Goal: Task Accomplishment & Management: Use online tool/utility

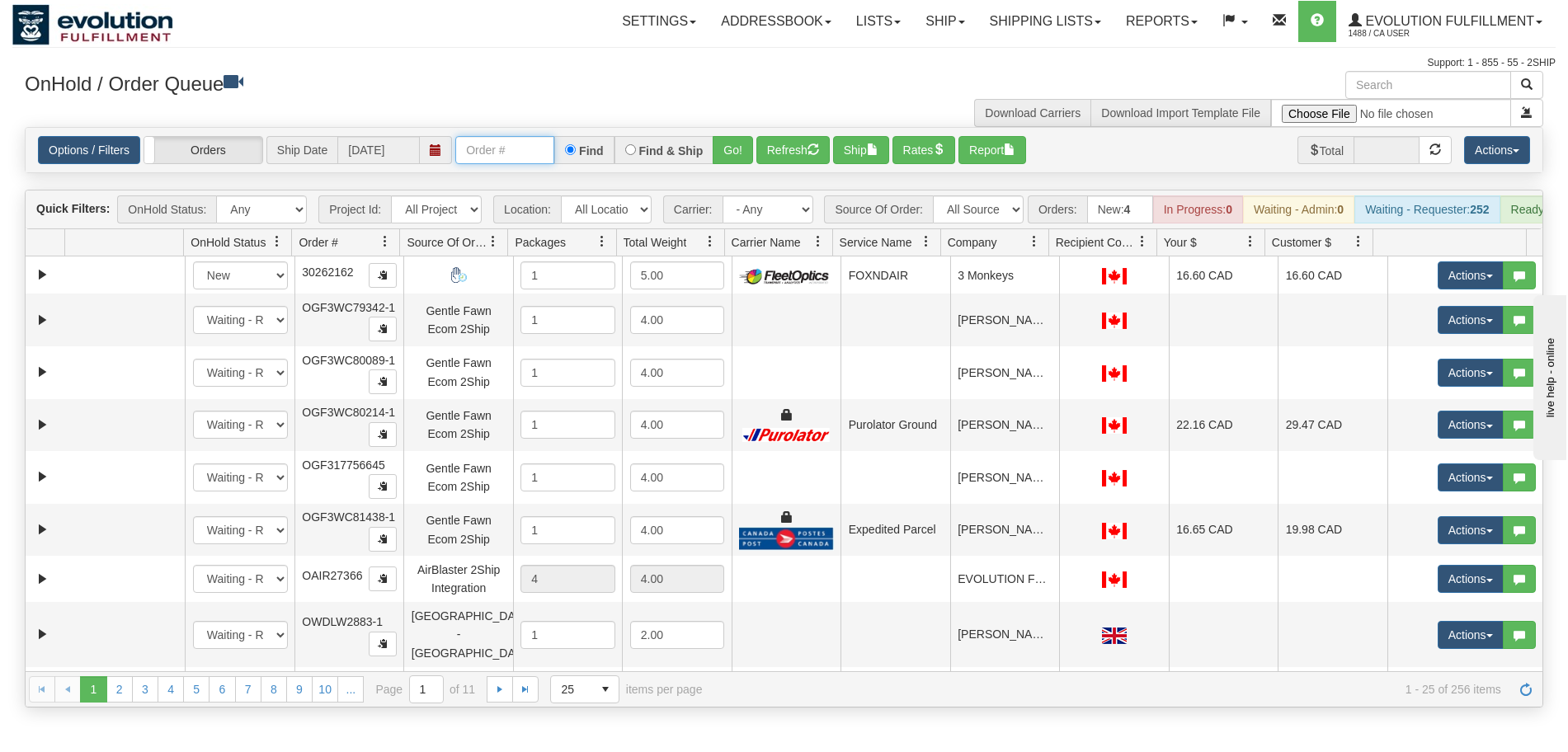
click at [489, 151] on input "text" at bounding box center [505, 150] width 99 height 28
paste input "OGMS40083863"
type input "OGMS40083863"
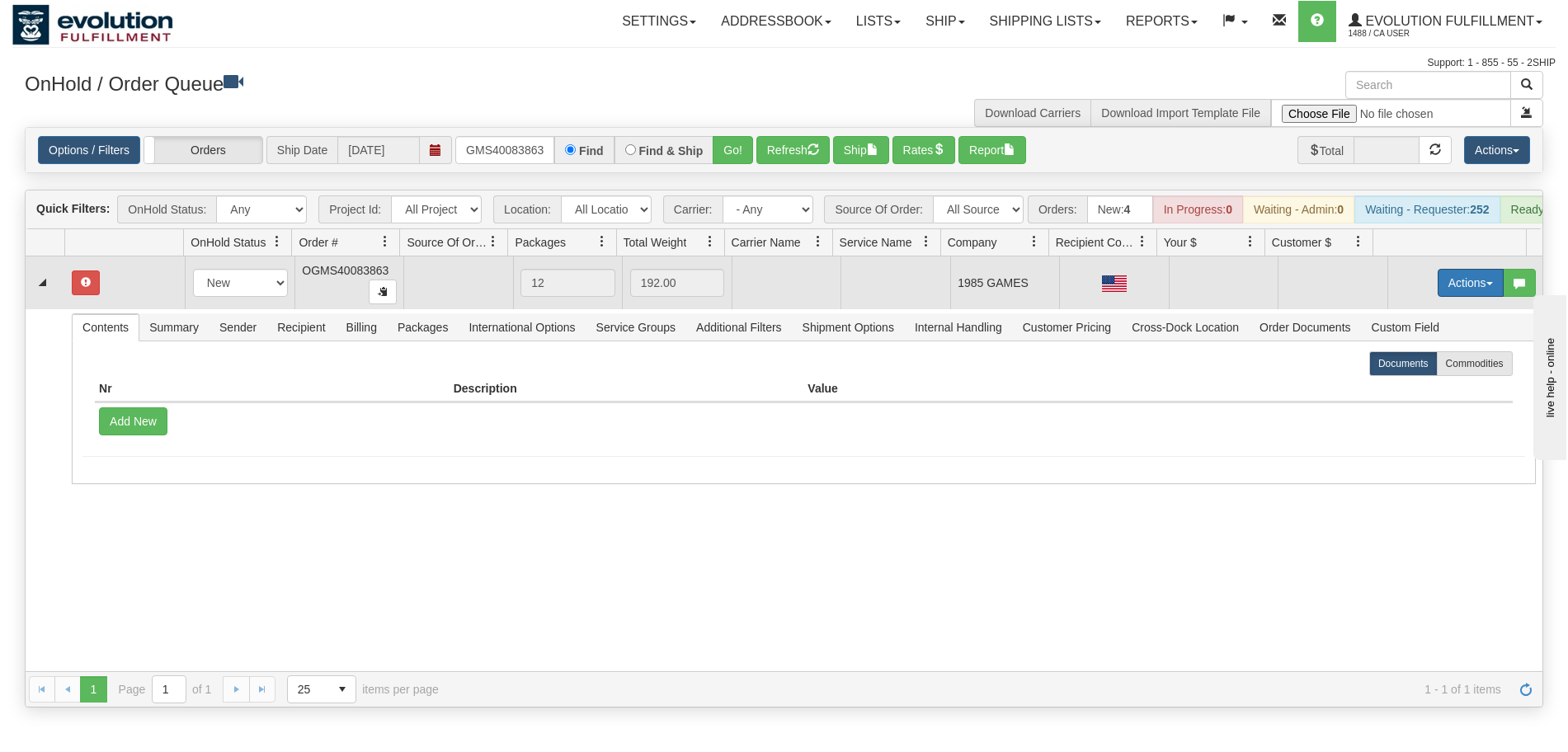
click at [1473, 295] on button "Actions" at bounding box center [1470, 282] width 66 height 28
click at [1452, 363] on span "Rate All Services" at bounding box center [1437, 358] width 99 height 14
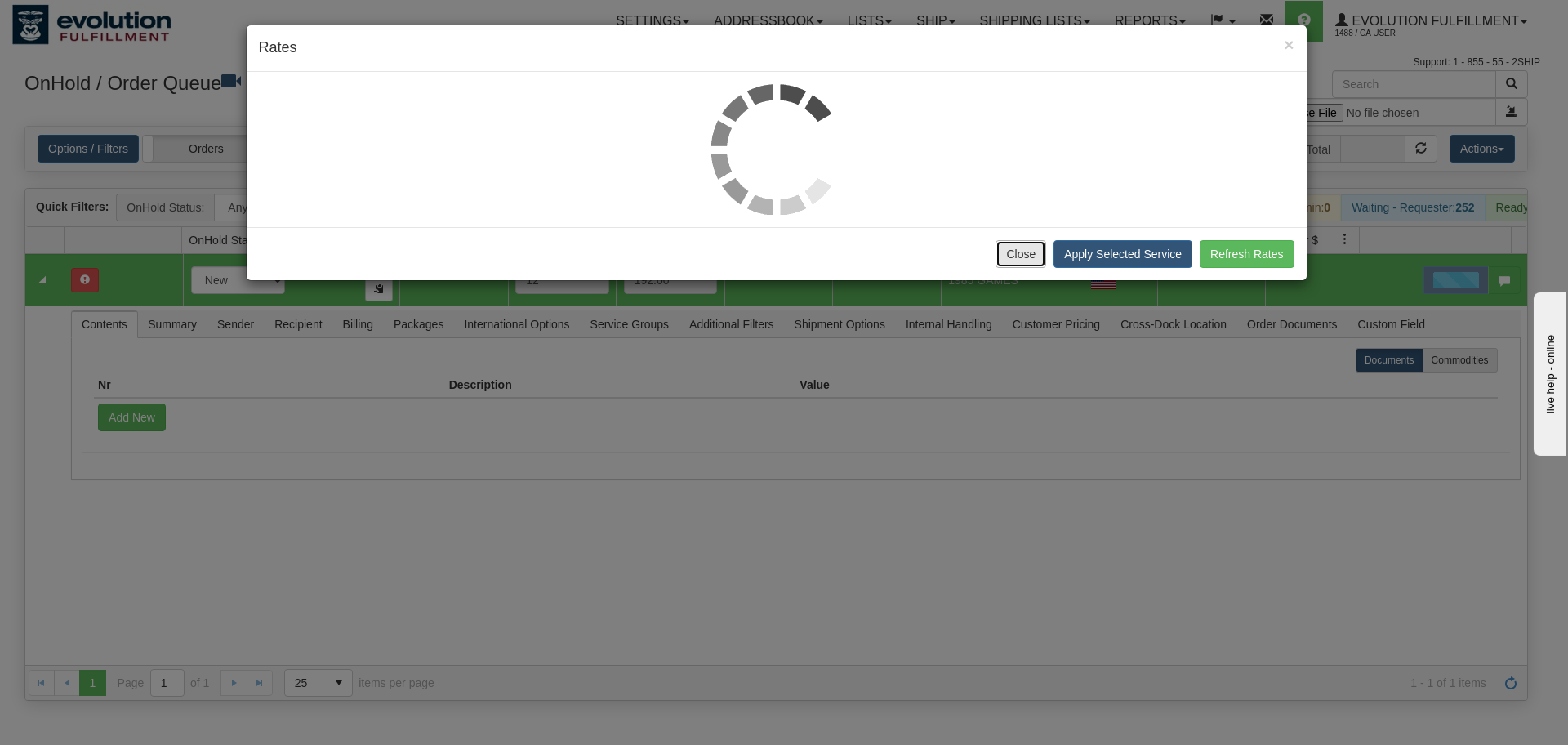
click at [1036, 258] on button "Close" at bounding box center [1020, 254] width 51 height 28
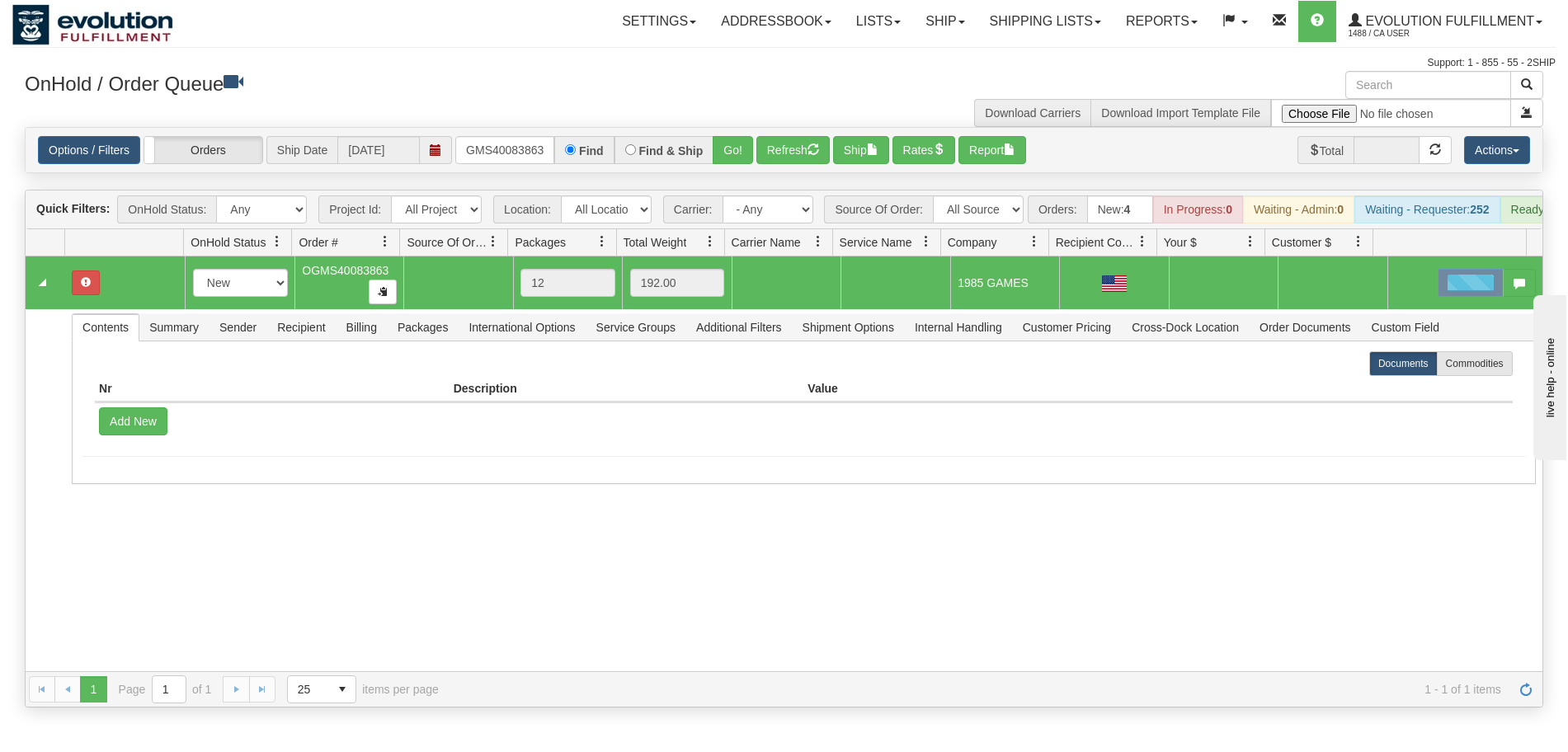
click at [1470, 297] on div at bounding box center [1470, 282] width 66 height 28
click at [1470, 295] on div at bounding box center [1470, 282] width 66 height 28
click at [934, 26] on link "Ship" at bounding box center [944, 21] width 64 height 42
click at [915, 58] on link "Ship Screen" at bounding box center [902, 58] width 149 height 21
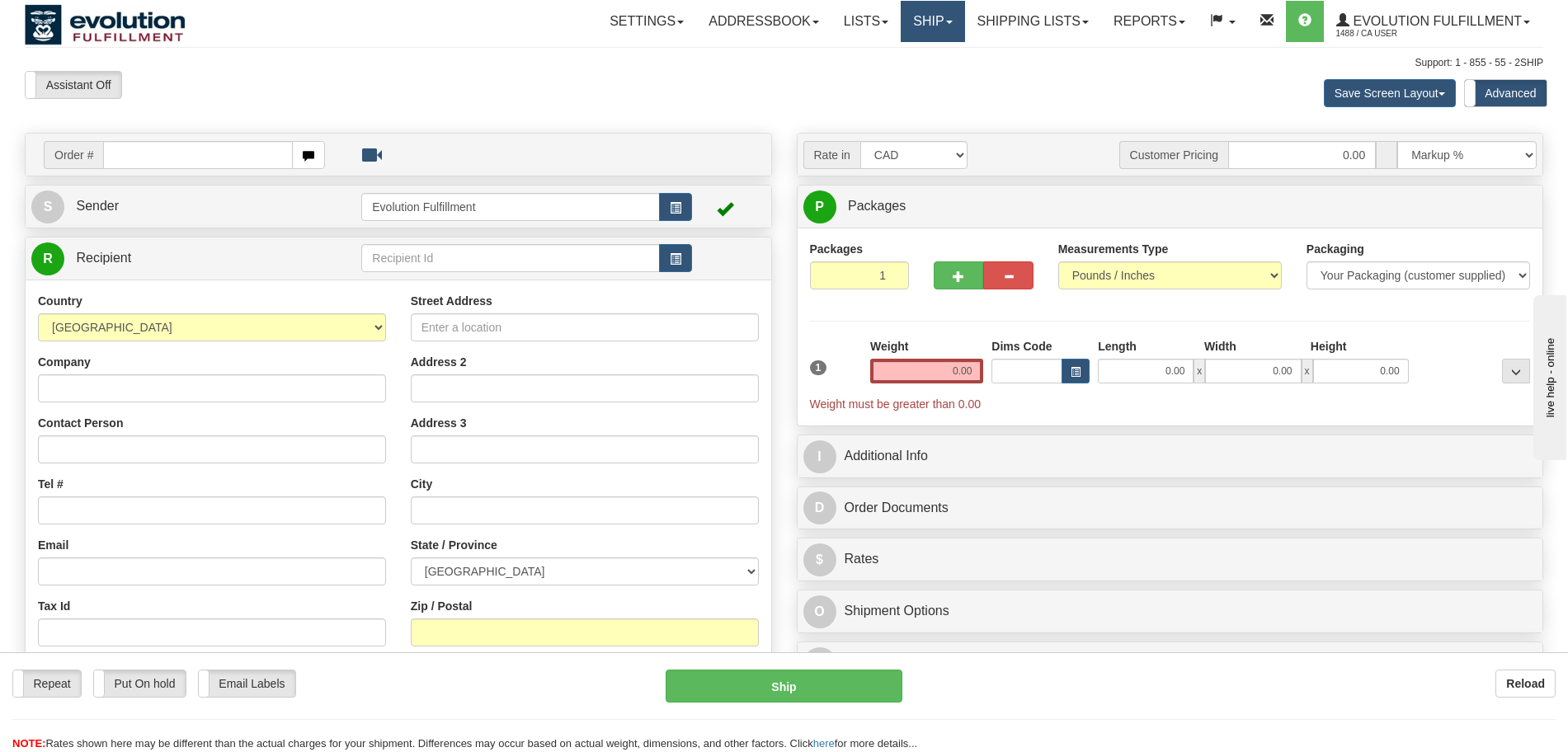
click at [941, 17] on link "Ship" at bounding box center [932, 21] width 64 height 42
click at [903, 72] on span "OnHold / Order Queue" at bounding box center [889, 79] width 116 height 14
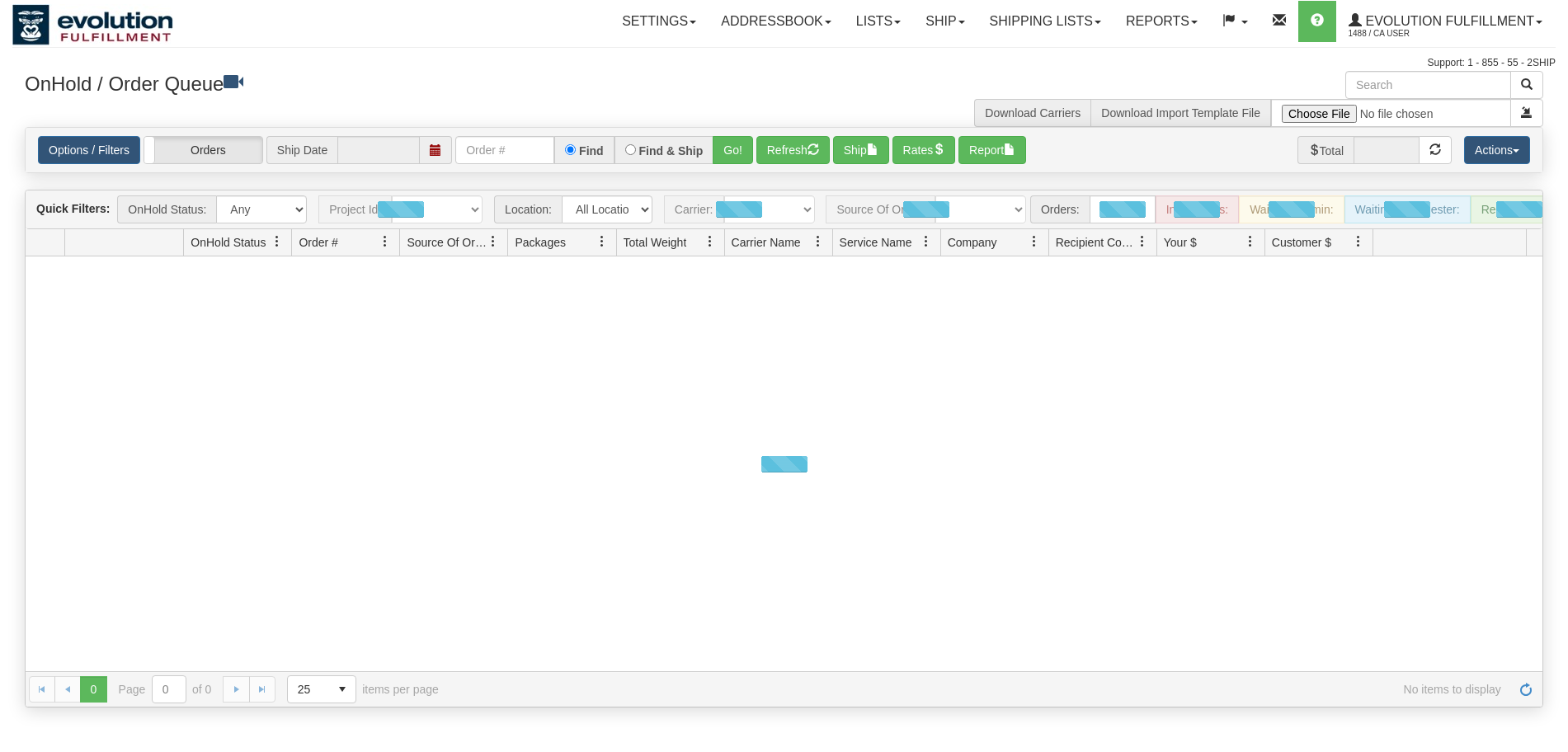
type input "[DATE]"
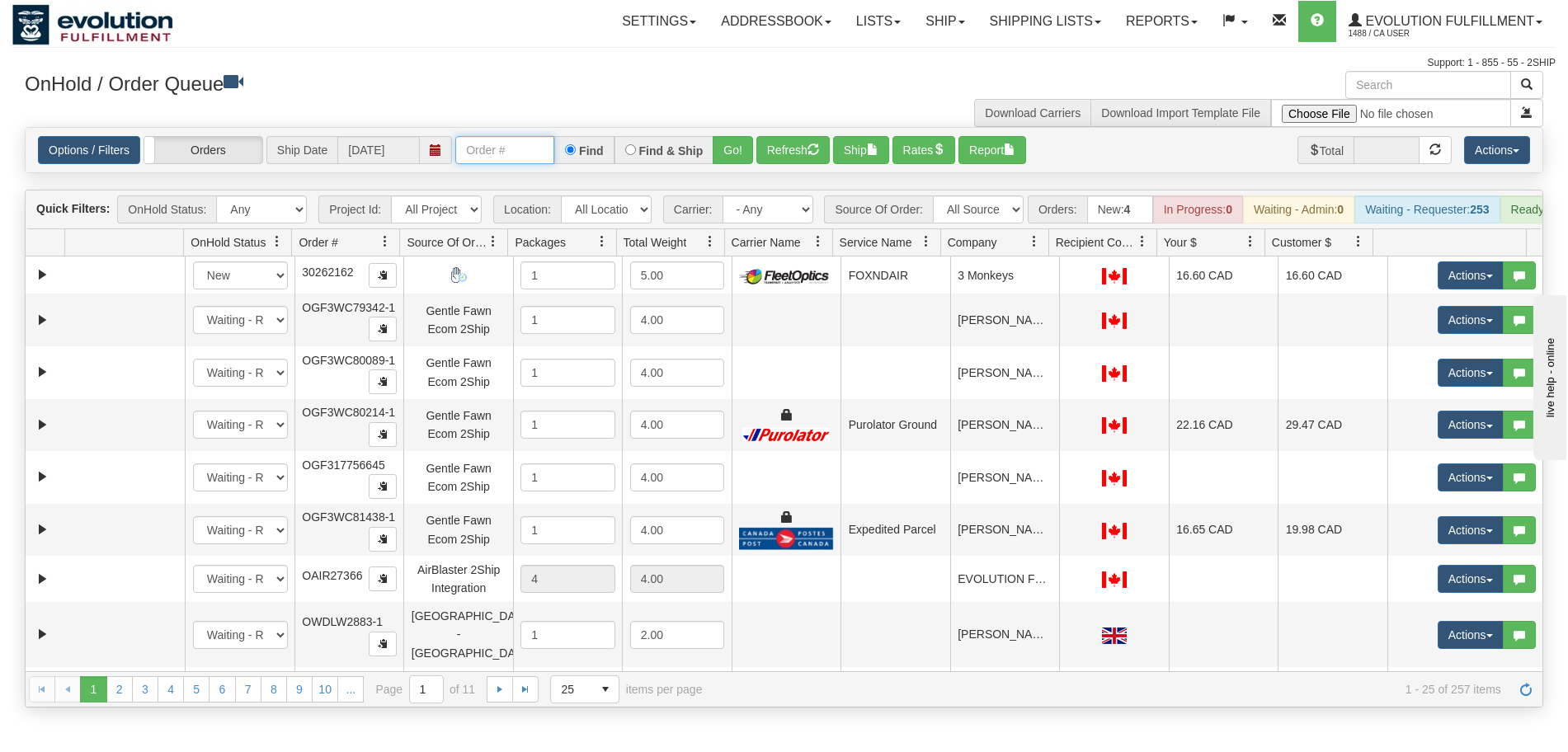
click at [499, 150] on input "text" at bounding box center [505, 150] width 99 height 28
paste input "OGMS40083863"
type input "OGMS40083863"
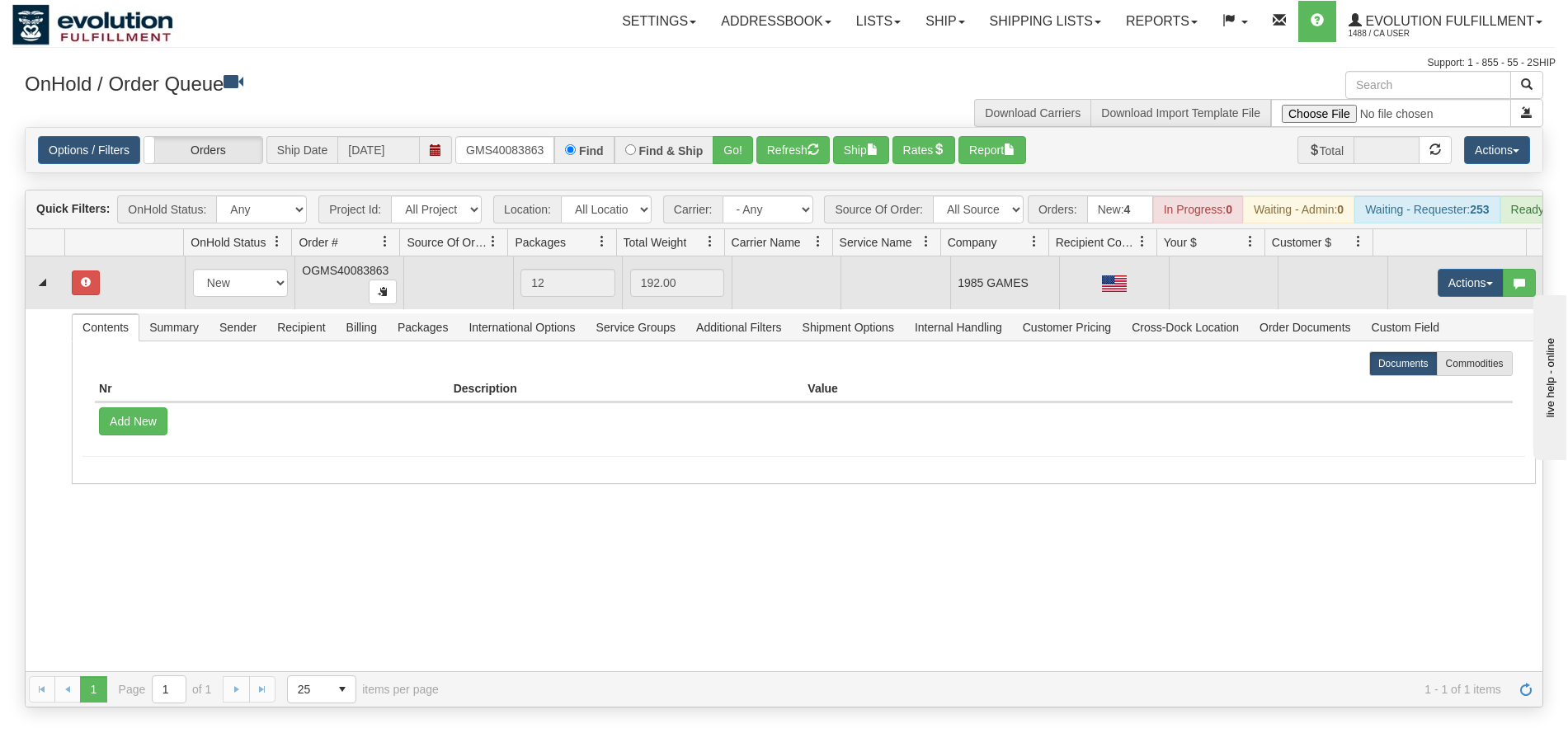
click at [1283, 289] on td at bounding box center [1331, 282] width 109 height 53
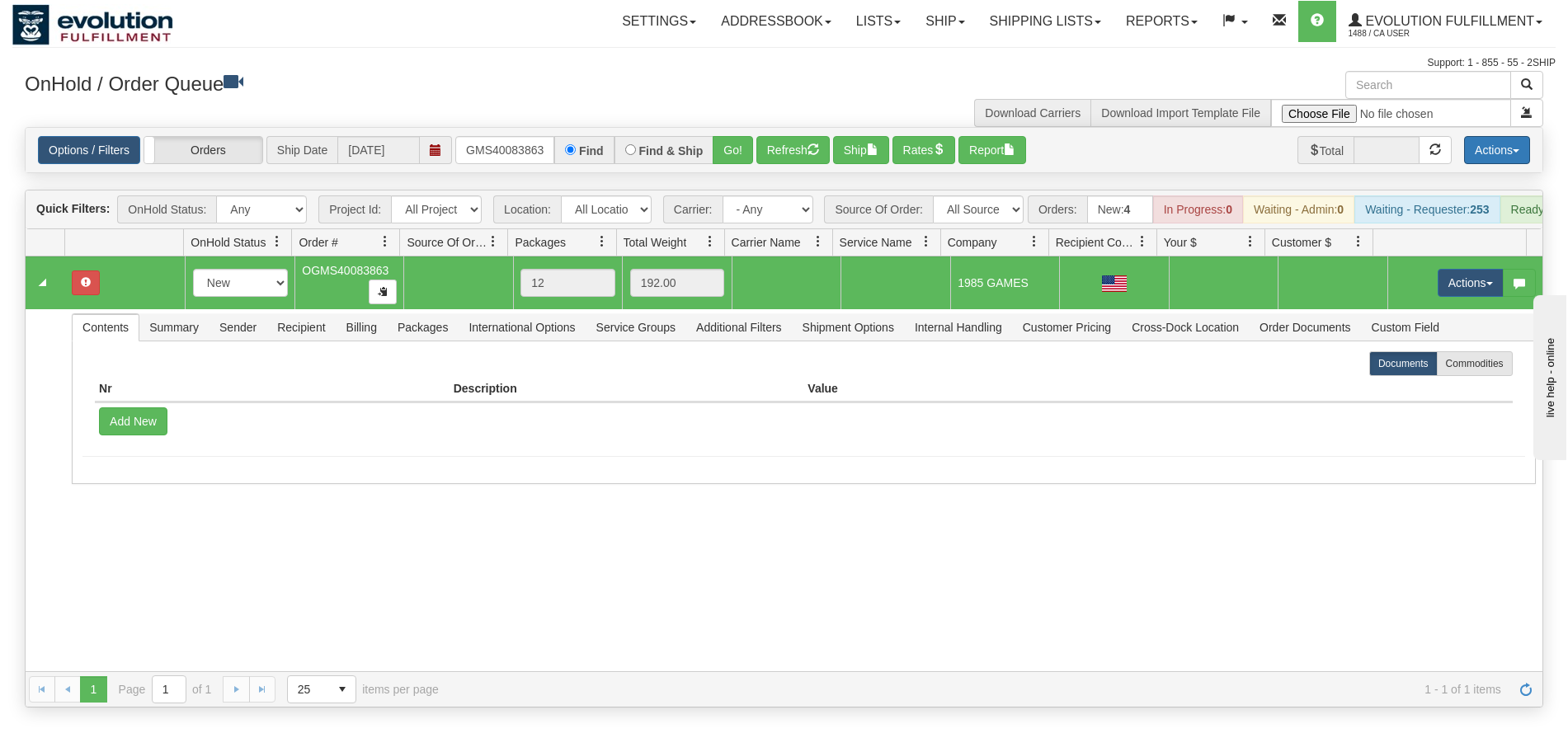
click at [1514, 152] on span "button" at bounding box center [1515, 150] width 7 height 3
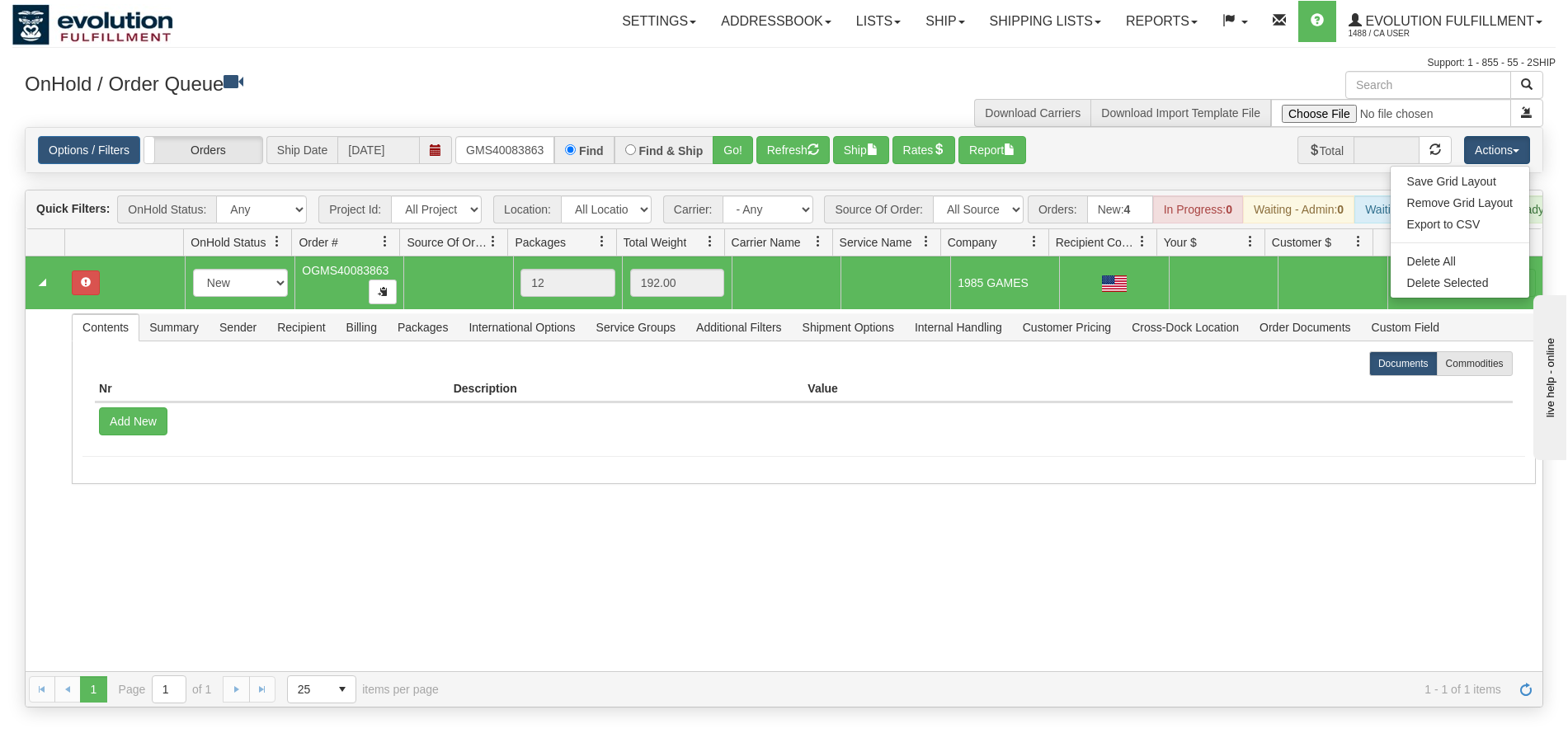
click at [1351, 584] on div "31758071 Default 91505193 0 New In Progress Waiting - Admin Waiting - Requester…" at bounding box center [783, 463] width 1517 height 415
click at [1461, 297] on button "Actions" at bounding box center [1470, 282] width 66 height 28
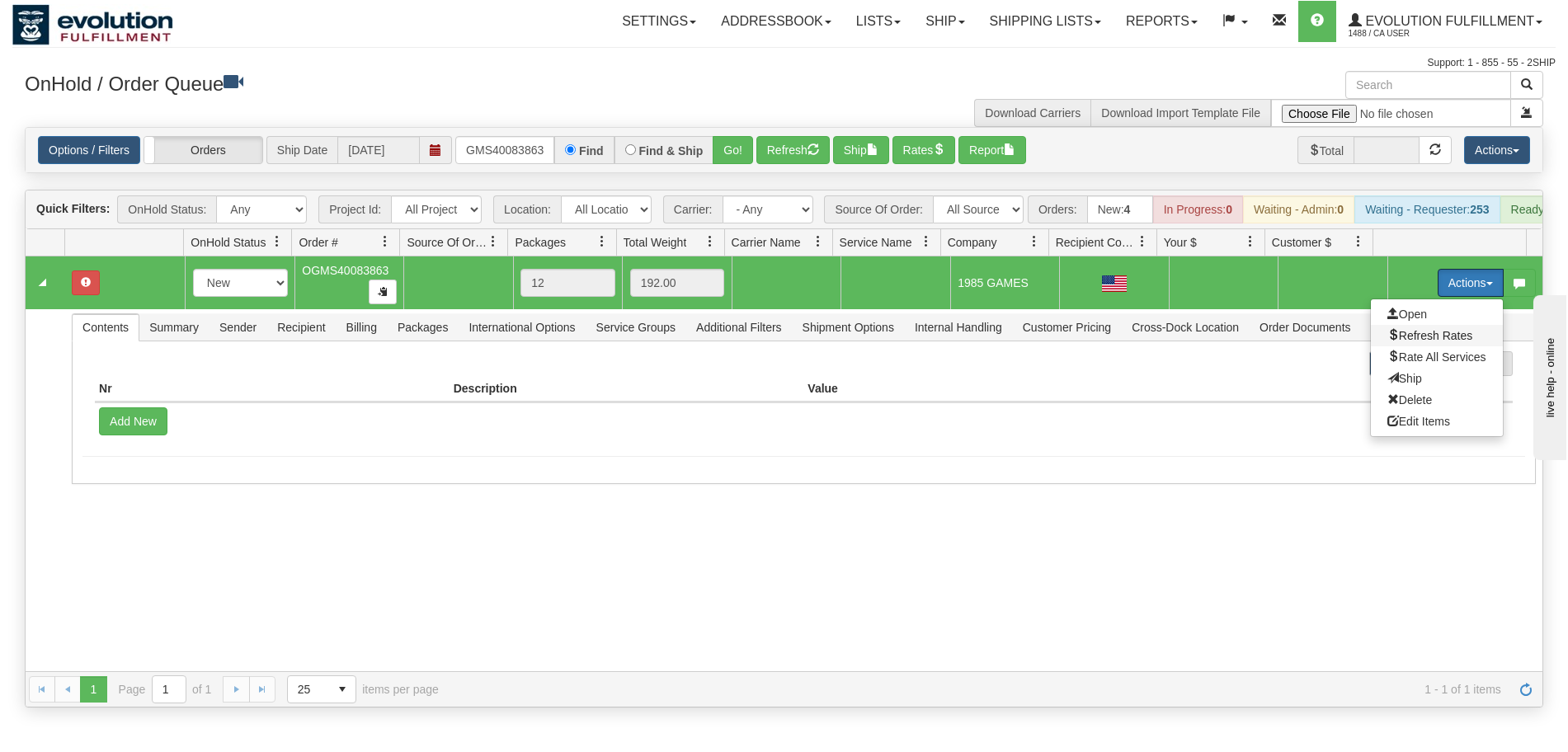
click at [1443, 342] on span "Refresh Rates" at bounding box center [1430, 335] width 85 height 14
click at [1457, 295] on button "Actions" at bounding box center [1470, 282] width 66 height 28
click at [1424, 363] on span "Rate All Services" at bounding box center [1437, 358] width 99 height 14
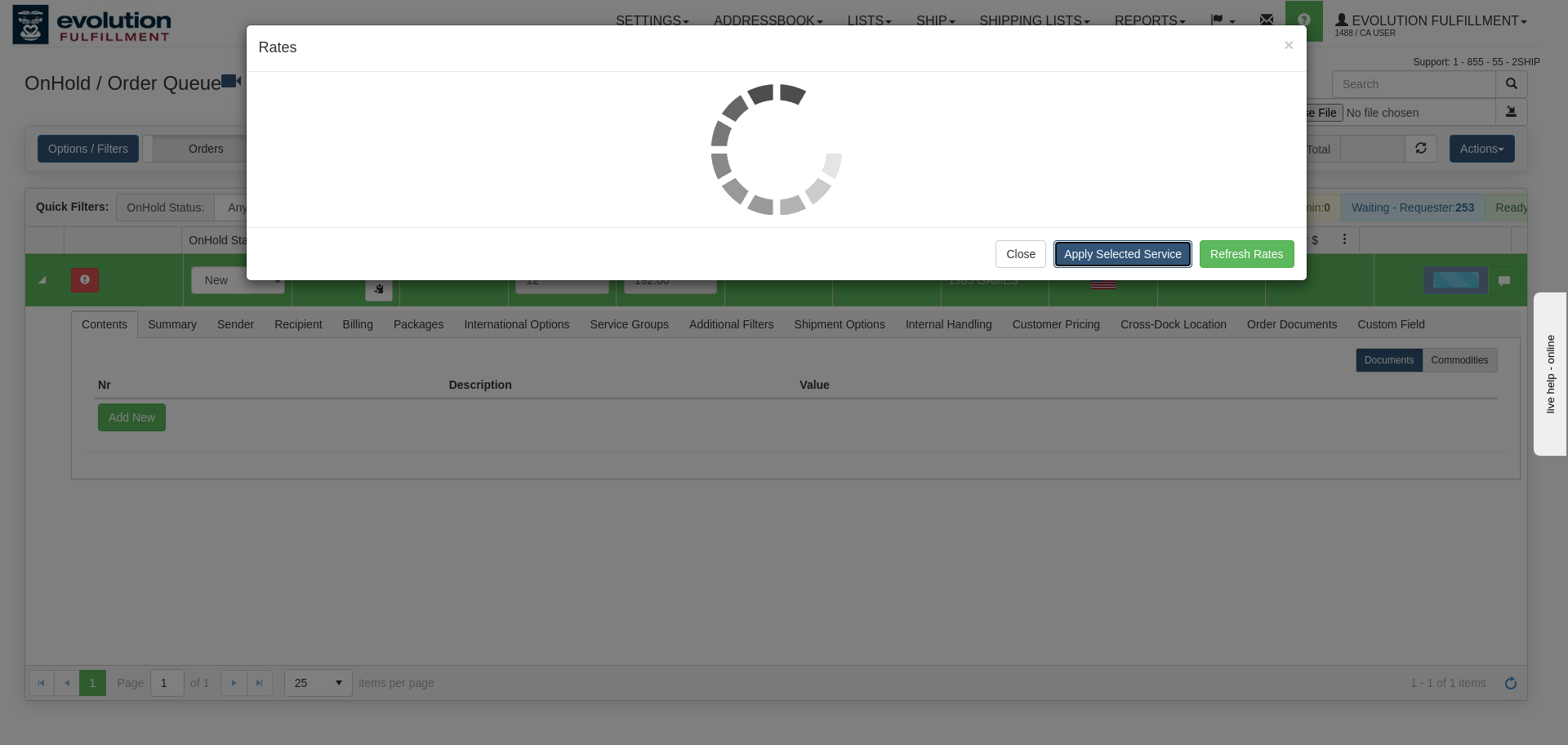
click at [1124, 251] on button "Apply Selected Service" at bounding box center [1122, 254] width 139 height 28
click at [1266, 264] on button "Refresh Rates" at bounding box center [1246, 254] width 94 height 28
click at [1008, 257] on button "Close" at bounding box center [1020, 254] width 51 height 28
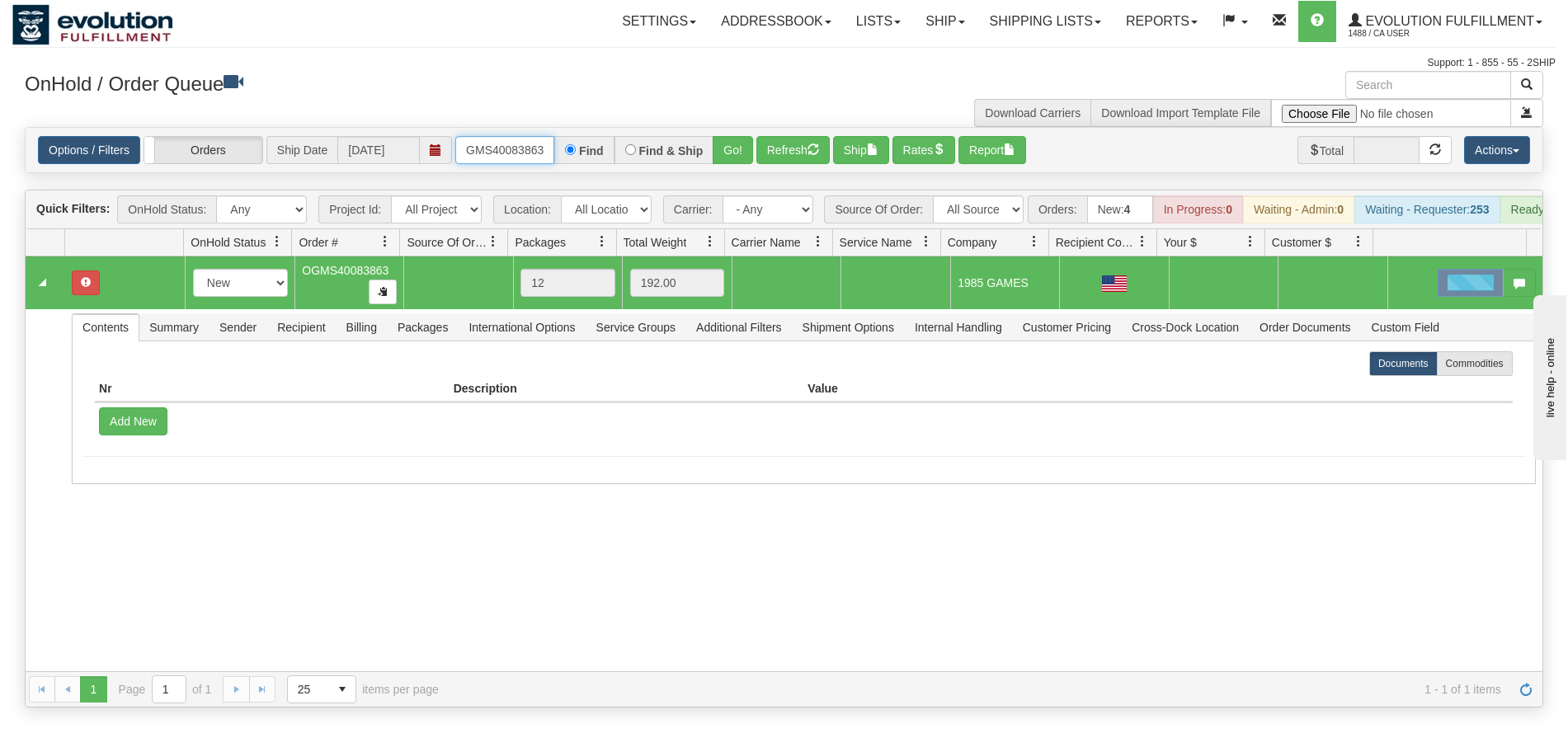
click at [543, 150] on input "OGMS40083863" at bounding box center [505, 150] width 99 height 28
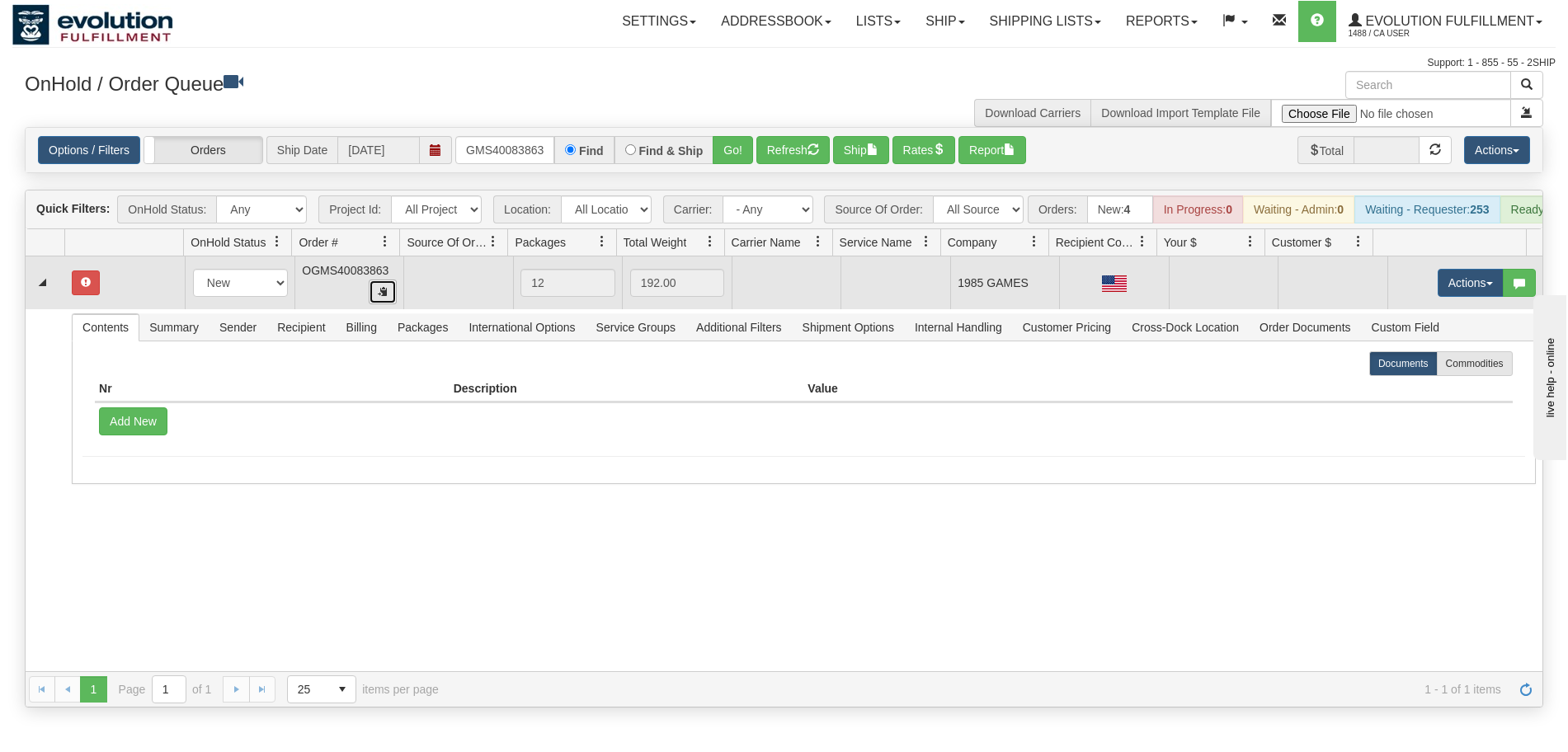
click at [373, 304] on button "button" at bounding box center [382, 292] width 28 height 25
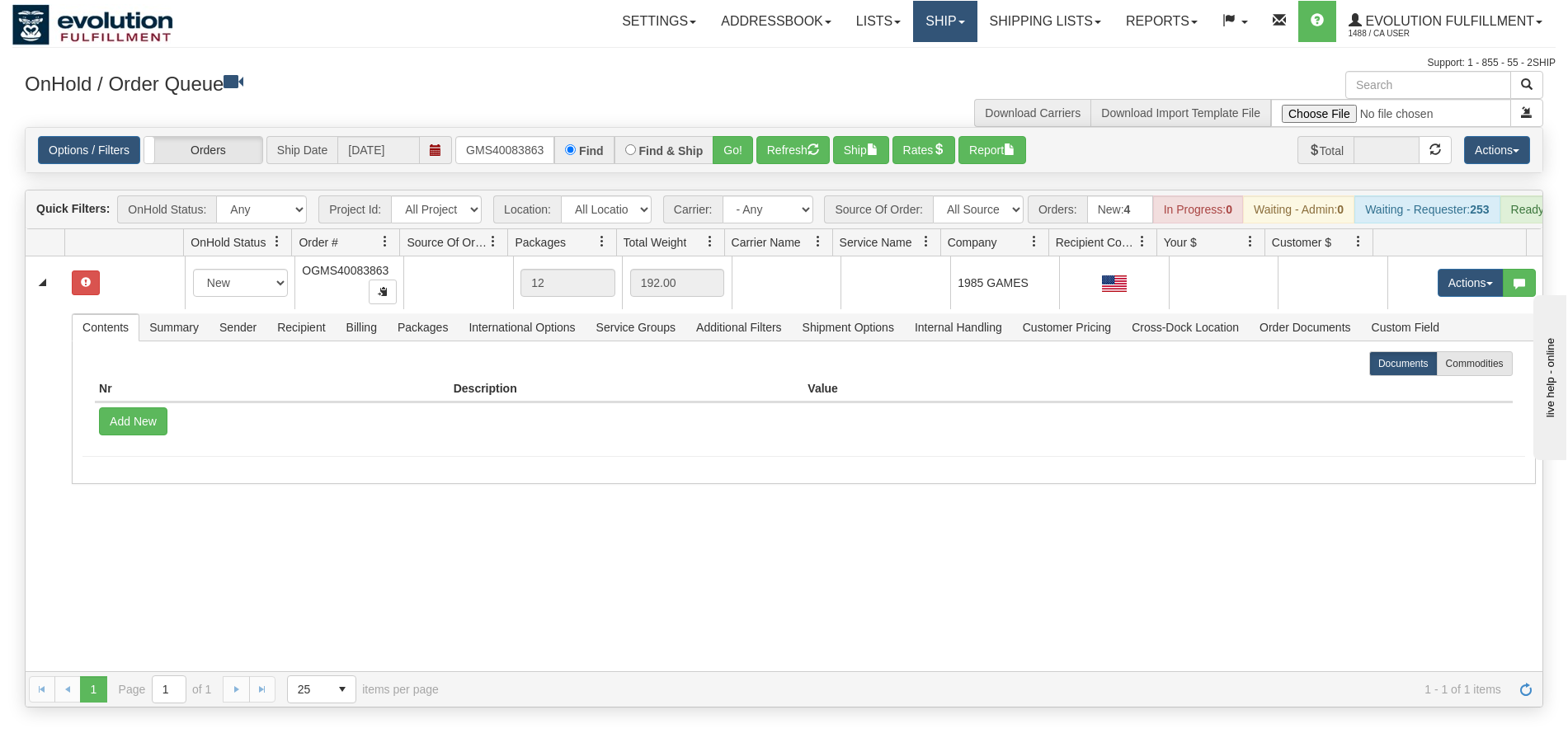
click at [933, 27] on link "Ship" at bounding box center [944, 21] width 64 height 42
click at [908, 60] on link "Ship Screen" at bounding box center [902, 58] width 149 height 21
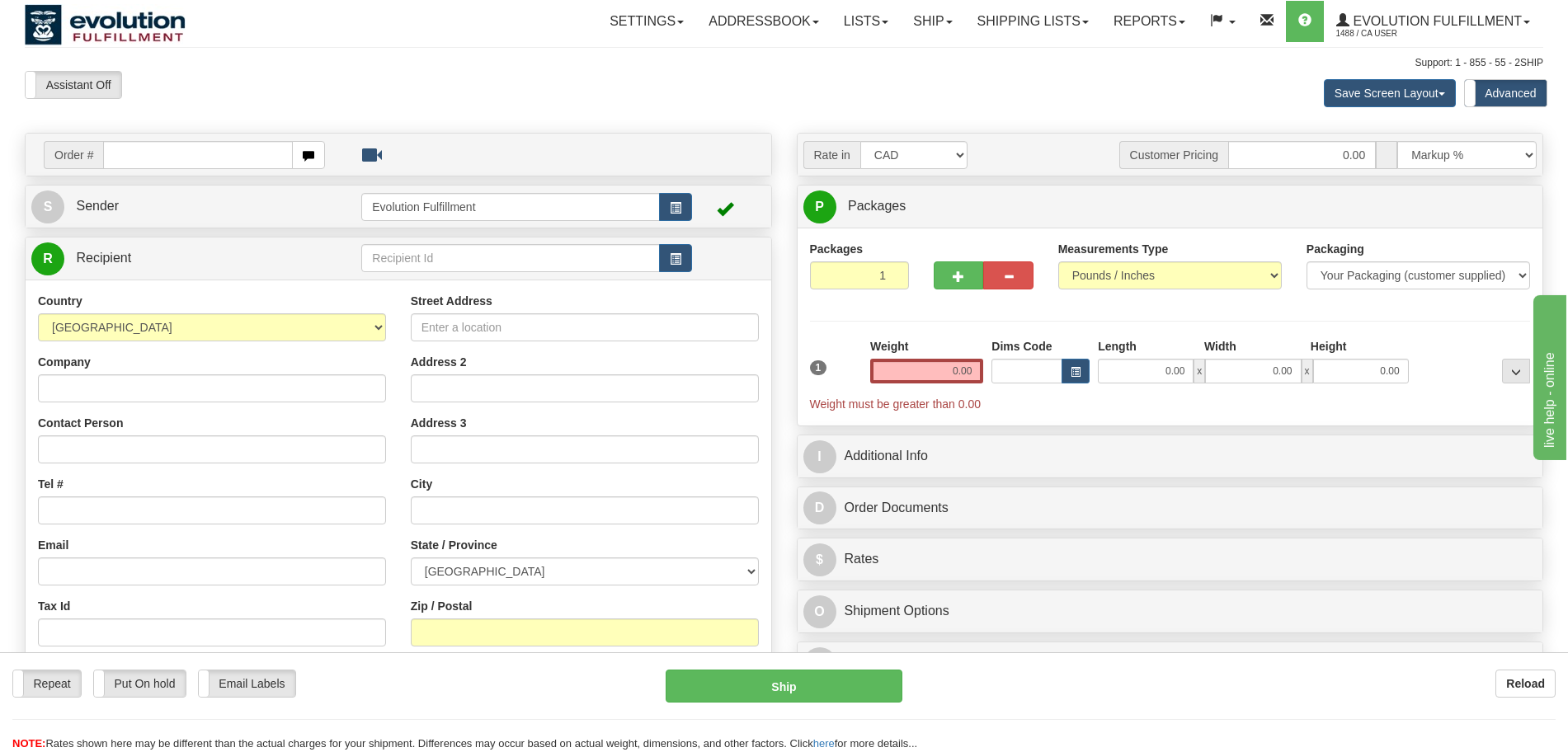
click at [188, 153] on input "text" at bounding box center [197, 155] width 189 height 28
type input "OGMS40083863"
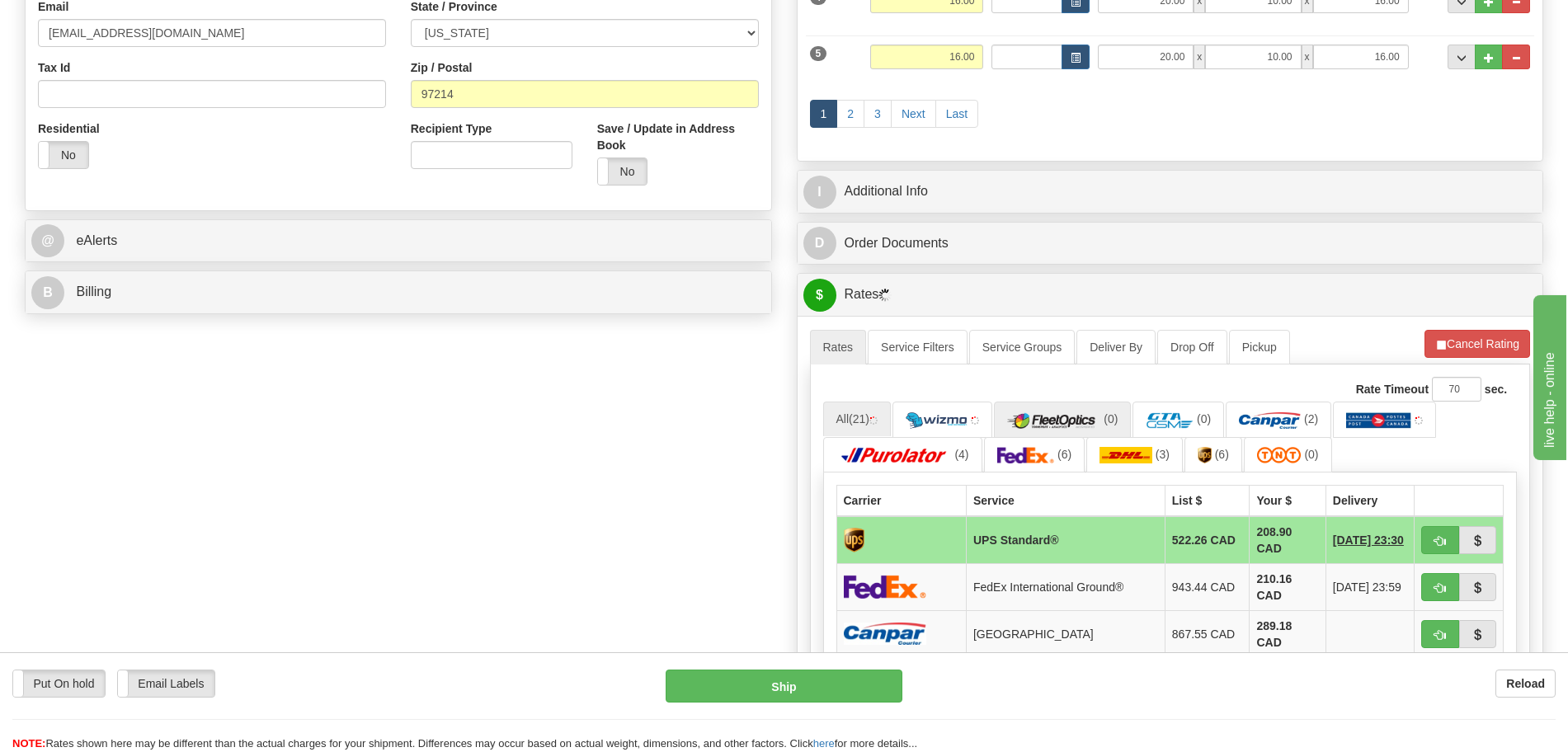
scroll to position [550, 0]
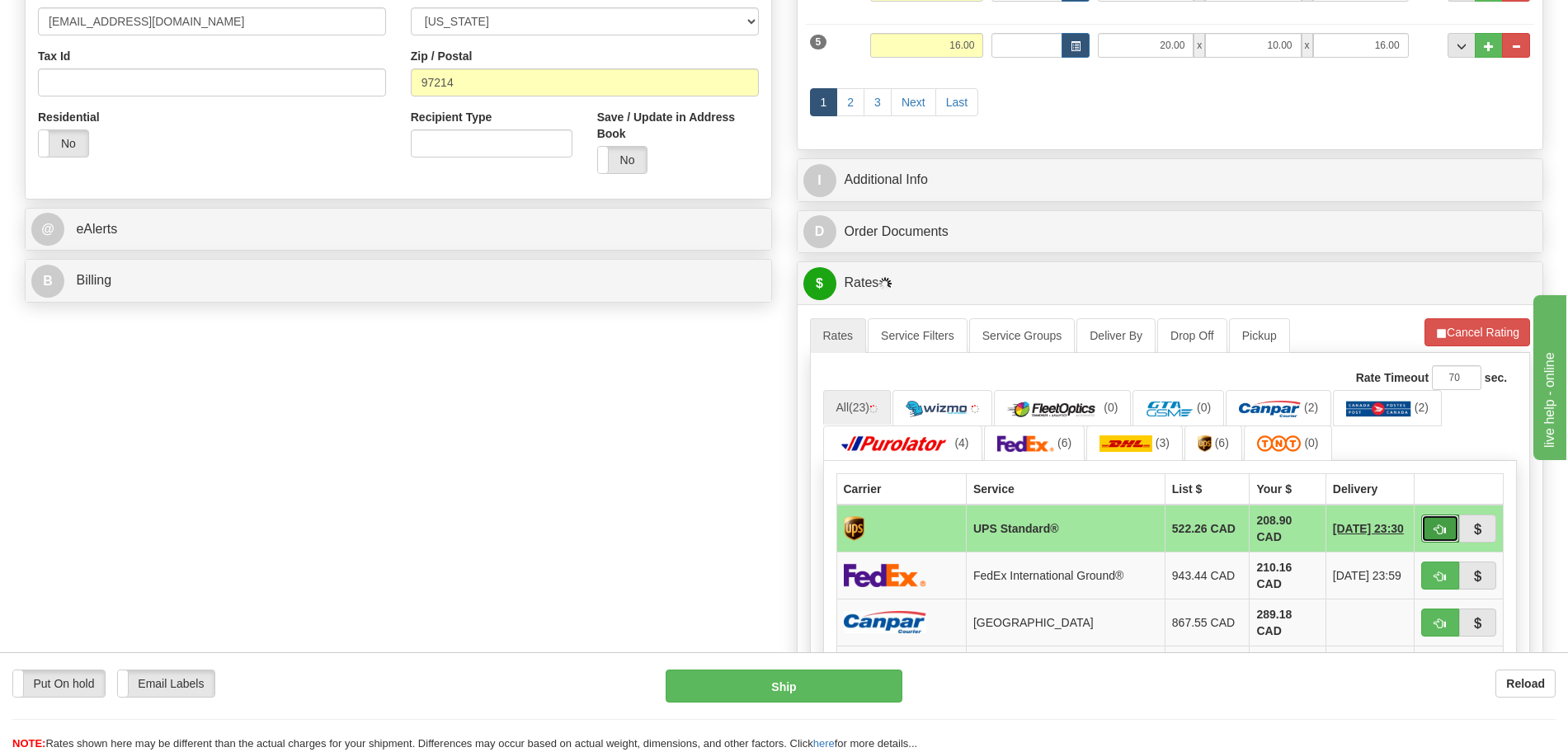
click at [1442, 527] on span "button" at bounding box center [1439, 529] width 12 height 11
click at [1444, 572] on span "button" at bounding box center [1439, 576] width 12 height 11
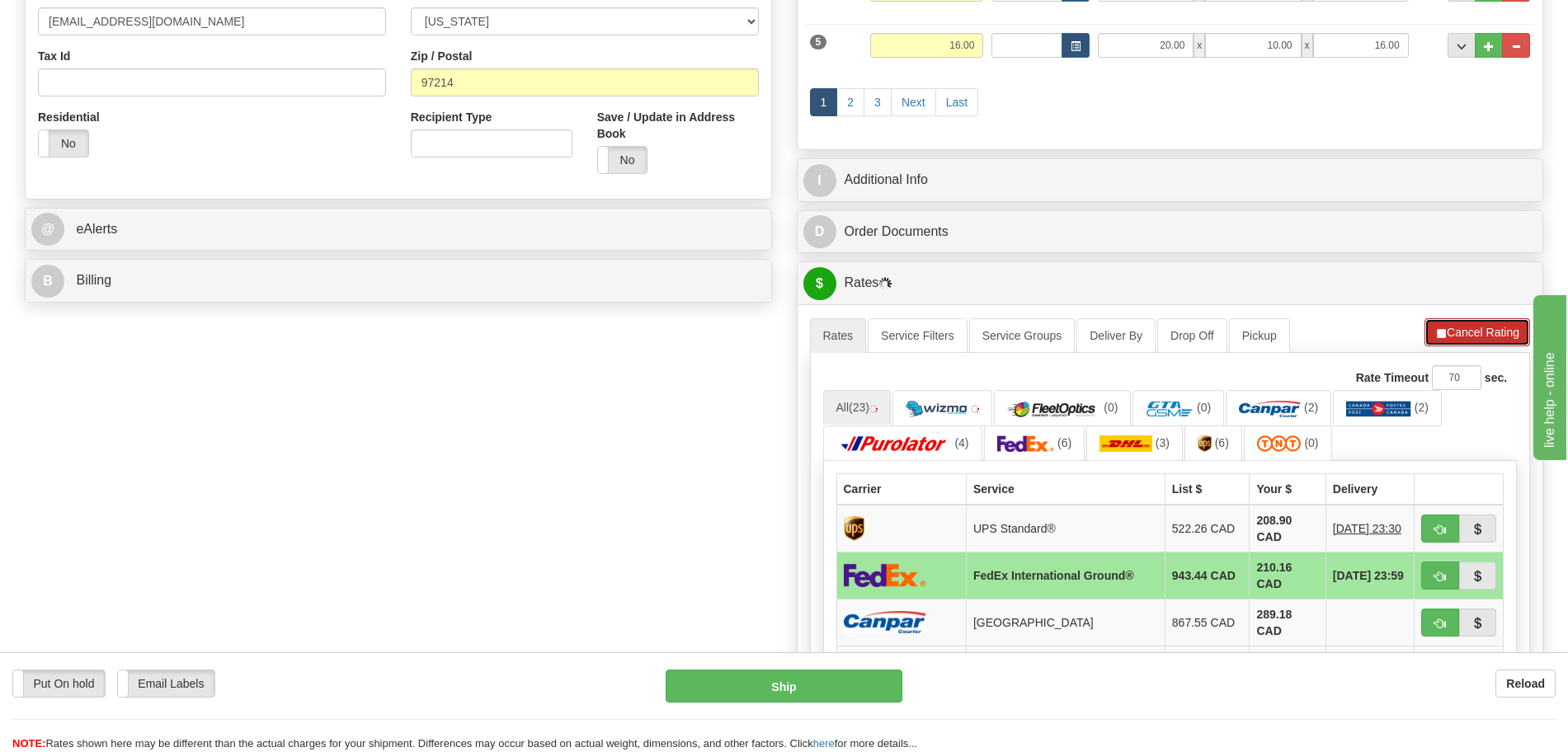
click at [1463, 335] on button "Cancel Rating" at bounding box center [1476, 332] width 105 height 28
click at [1463, 336] on button "Refresh Rates" at bounding box center [1476, 332] width 106 height 28
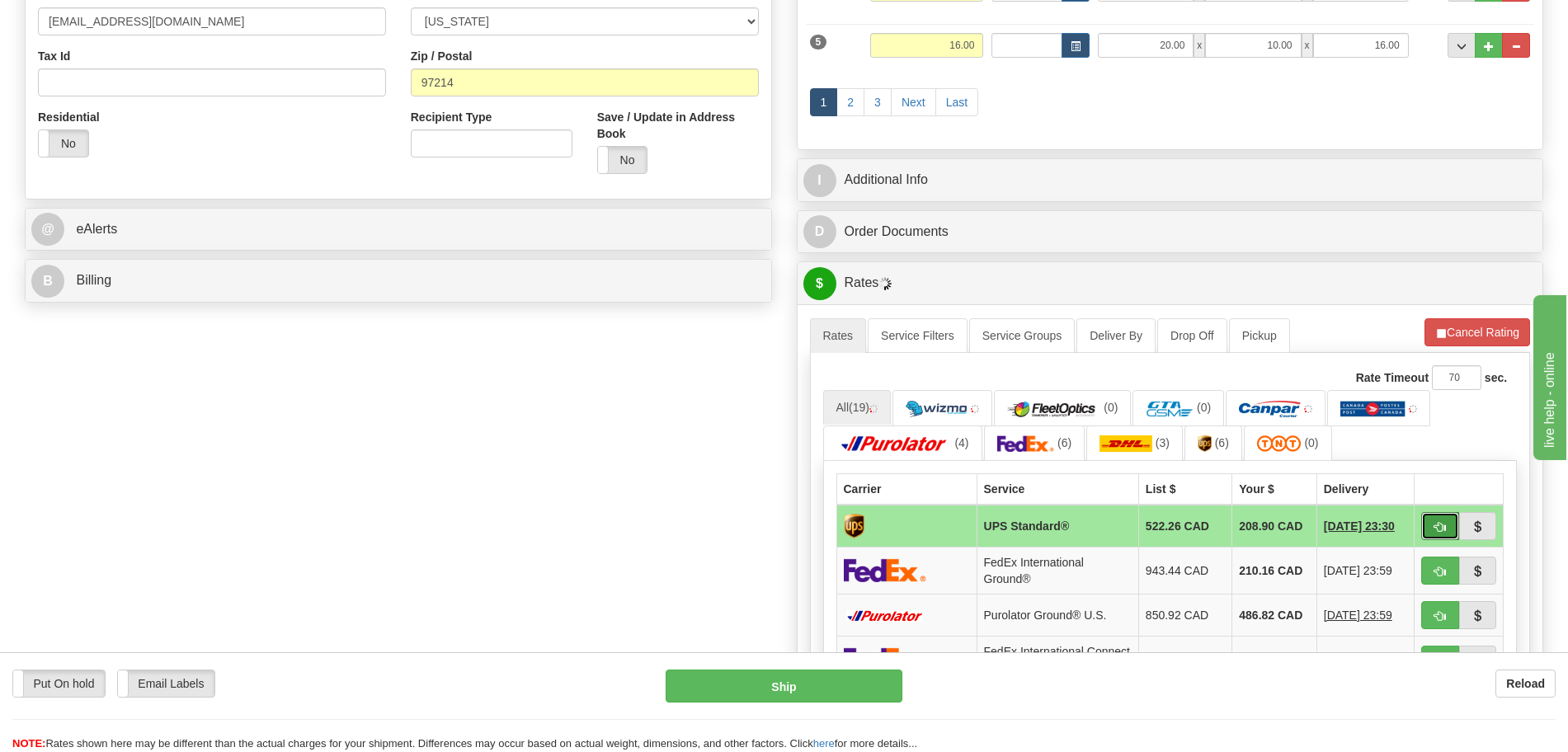
click at [1442, 525] on span "button" at bounding box center [1439, 527] width 12 height 11
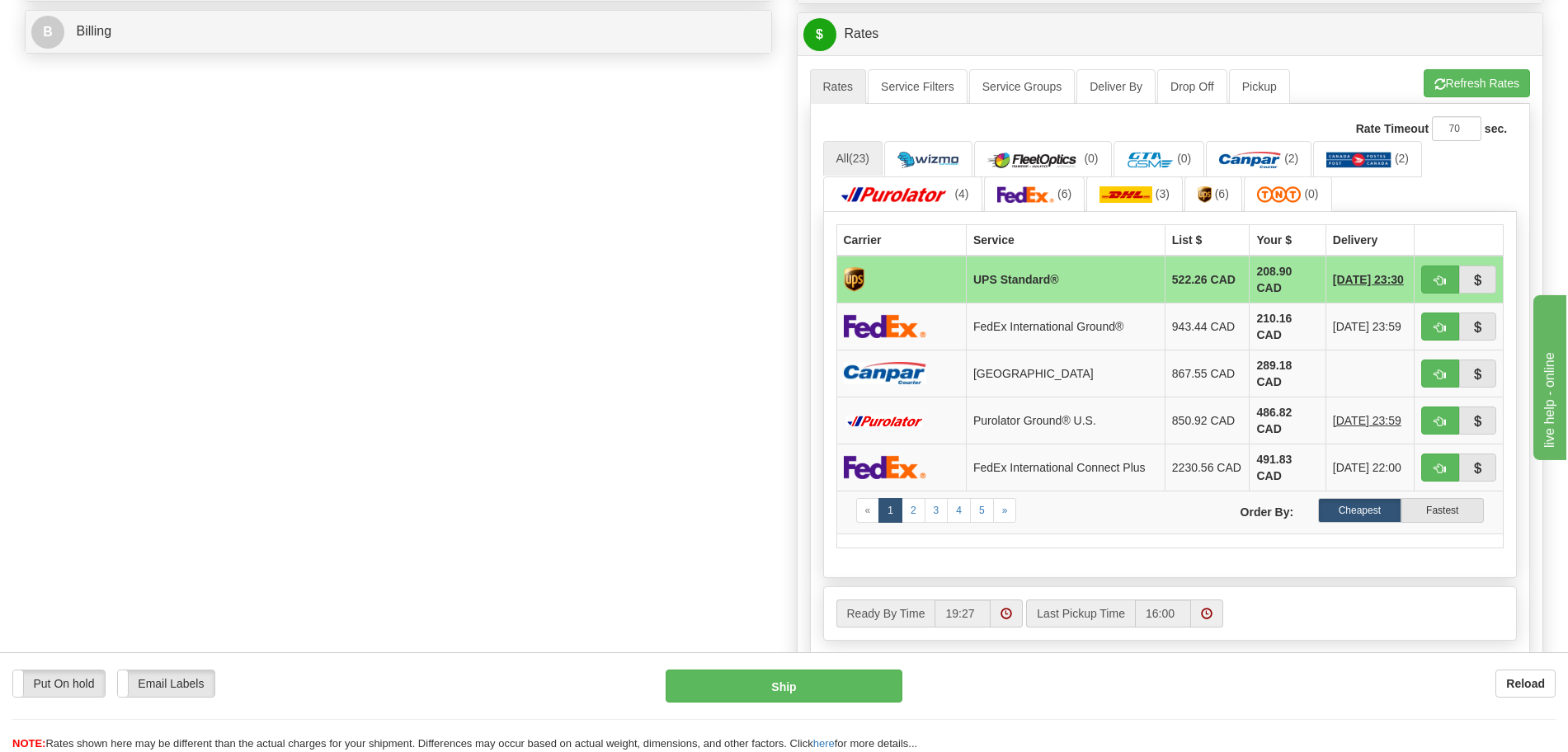
scroll to position [824, 0]
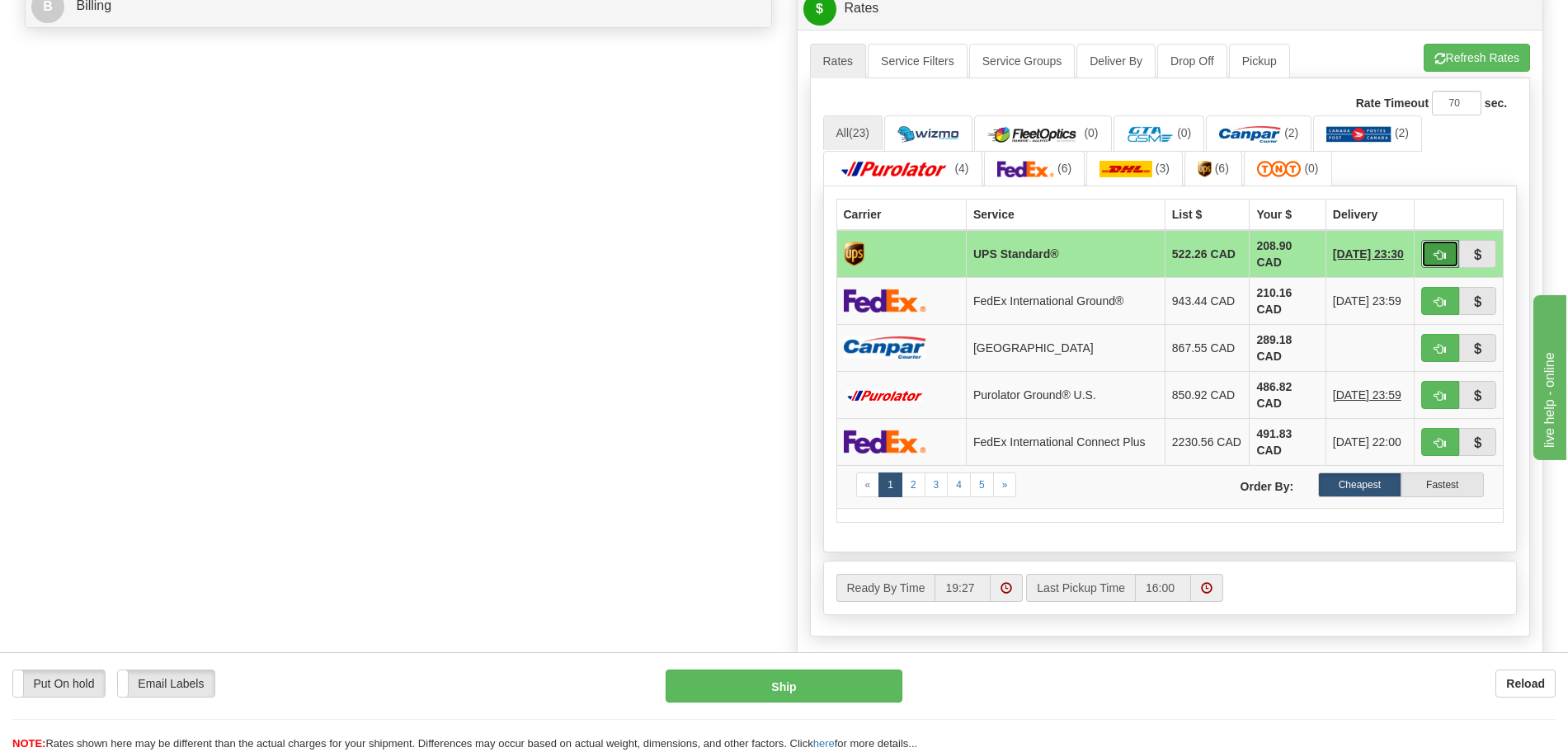
click at [1438, 252] on span "button" at bounding box center [1439, 254] width 12 height 11
type input "11"
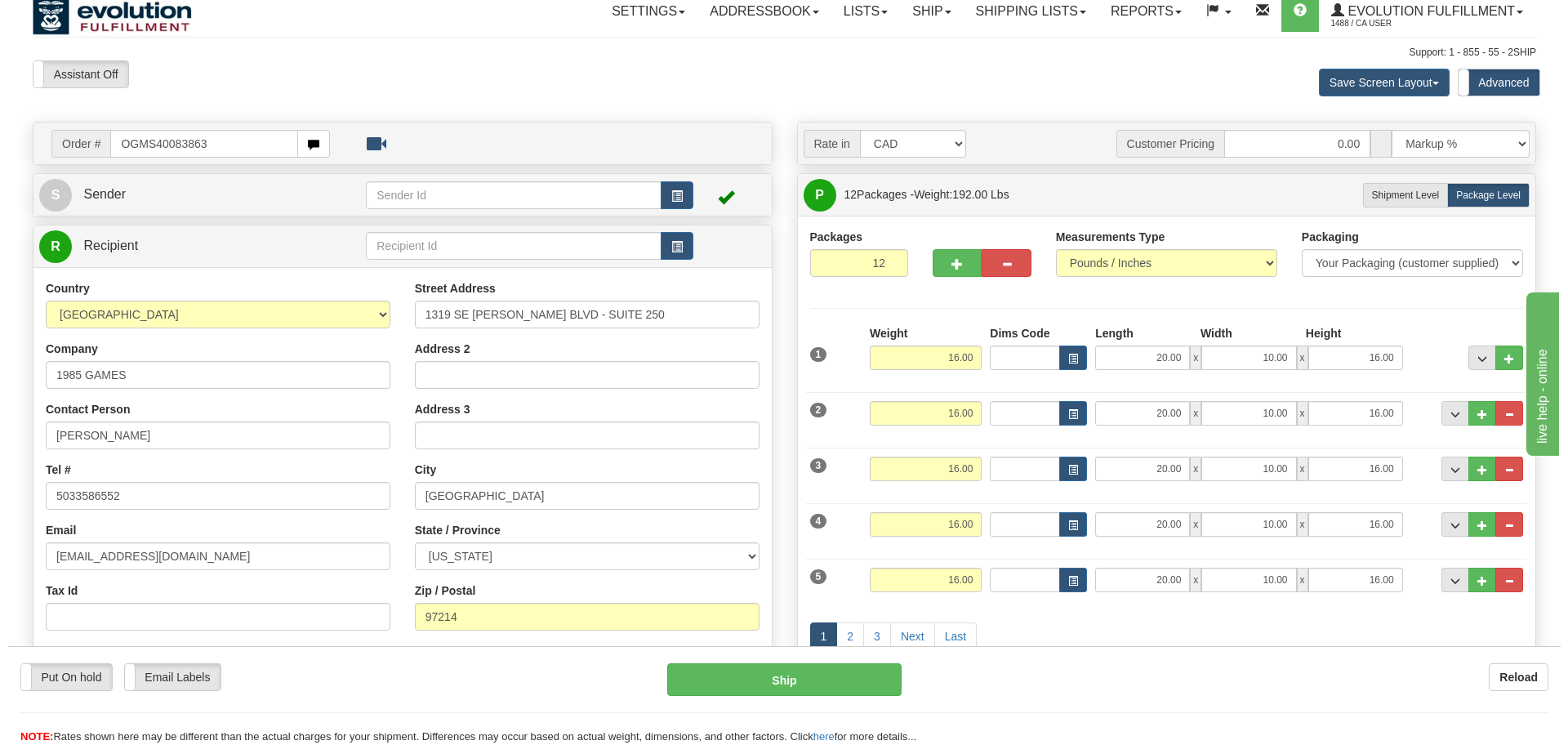
scroll to position [0, 0]
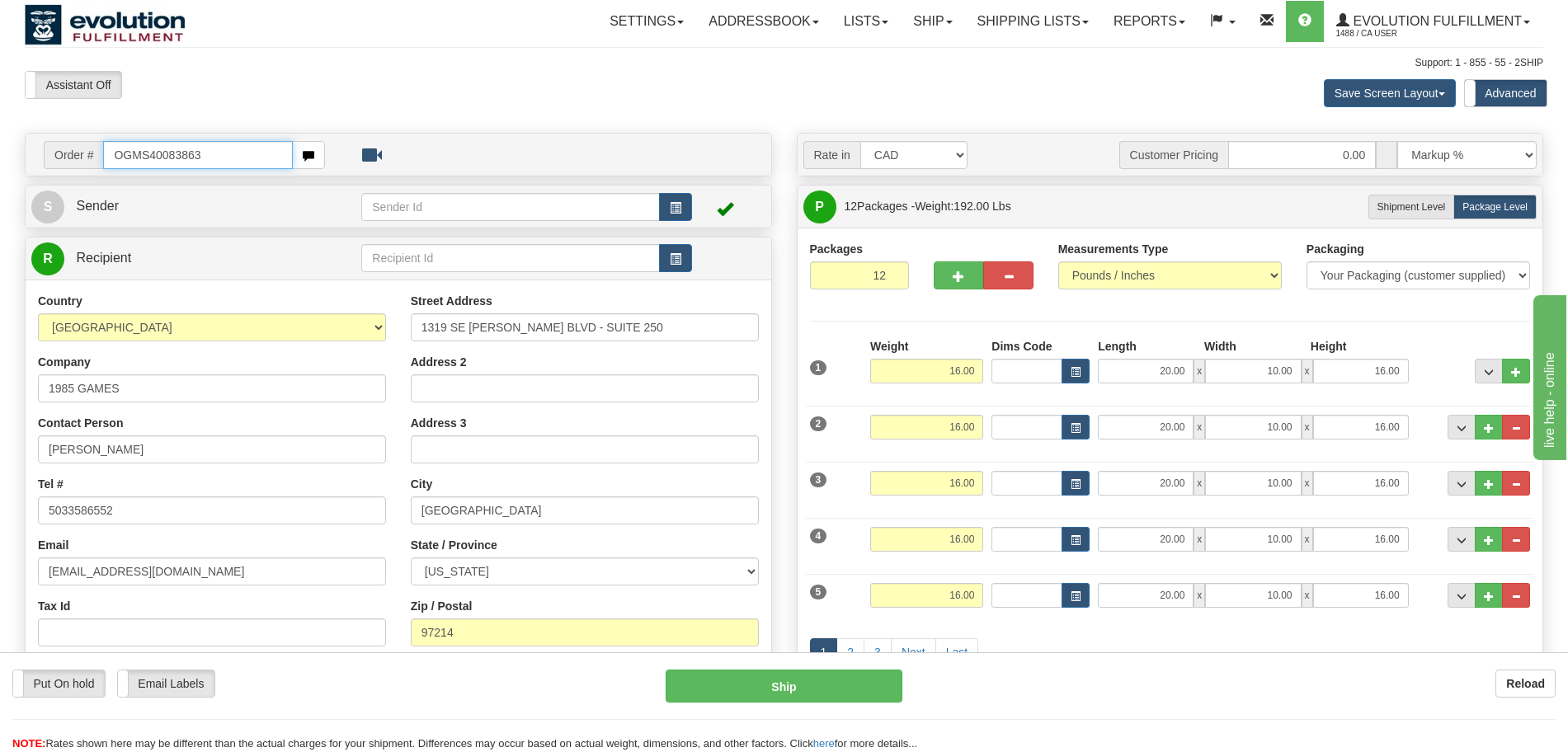
click at [161, 159] on input "OGMS40083863" at bounding box center [197, 155] width 189 height 28
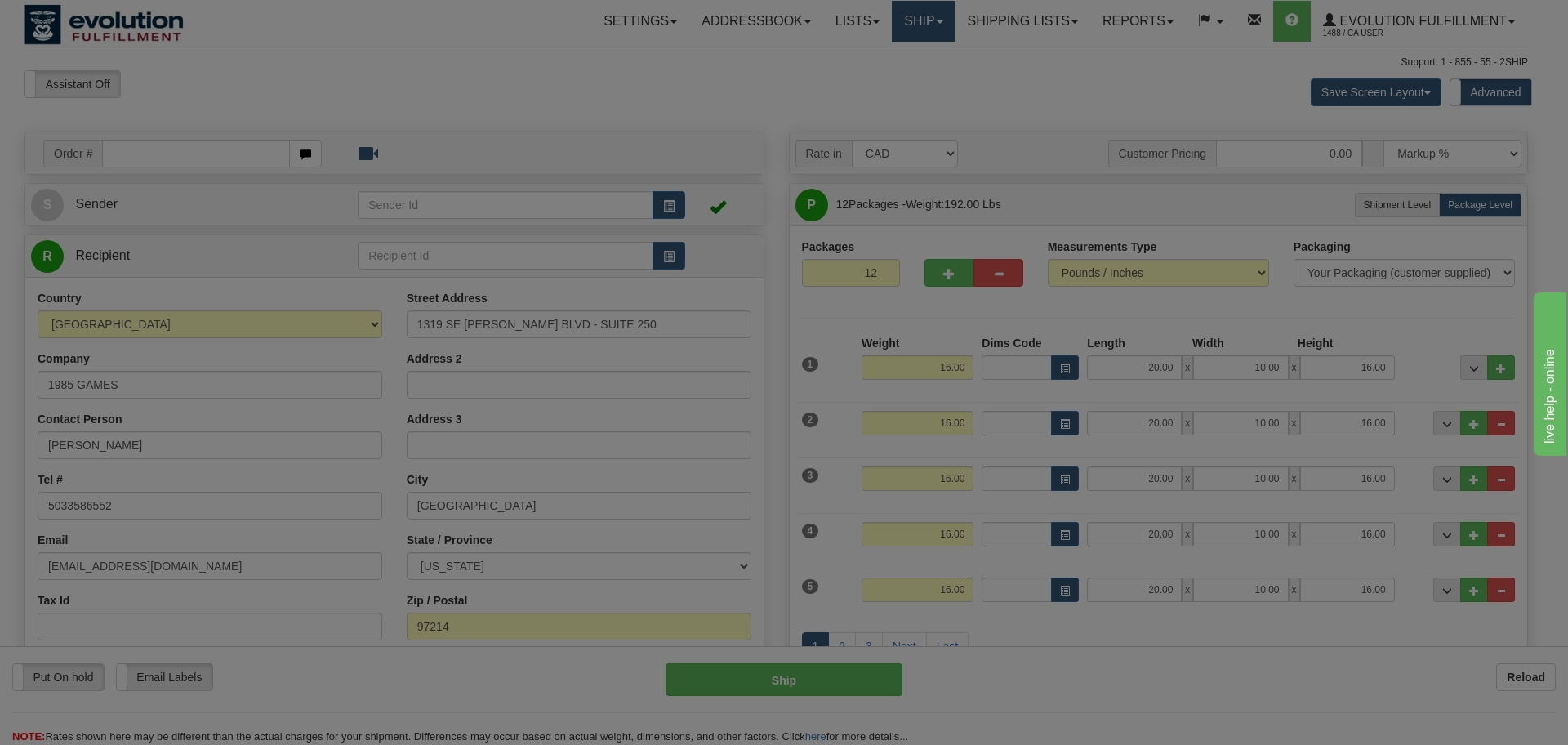
click at [893, 25] on body "Training Course Close Toggle navigation Settings Shipping Preferences New Recip…" at bounding box center [784, 372] width 1568 height 745
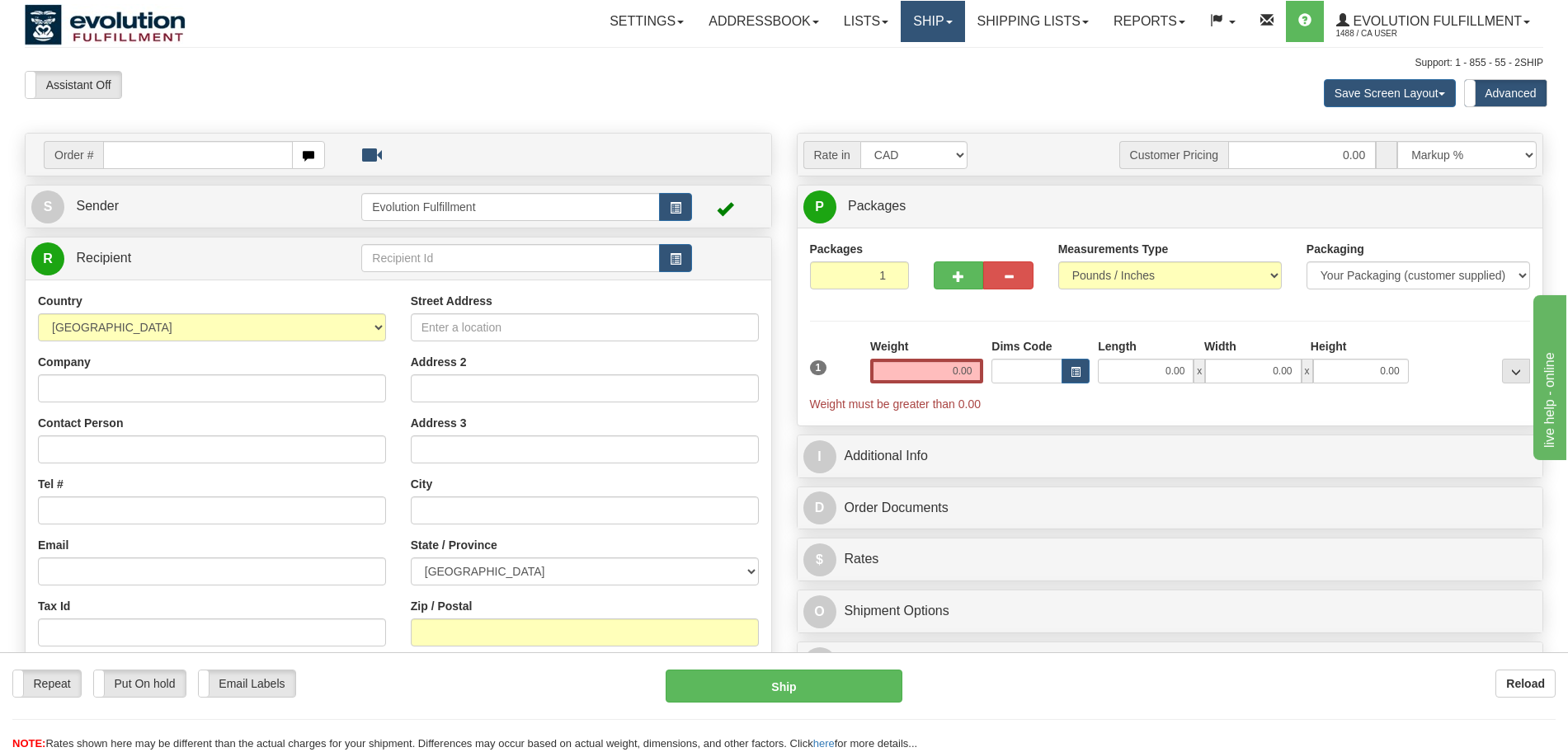
click at [927, 28] on link "Ship" at bounding box center [932, 21] width 64 height 42
click at [889, 87] on link "OnHold / Order Queue" at bounding box center [889, 79] width 149 height 21
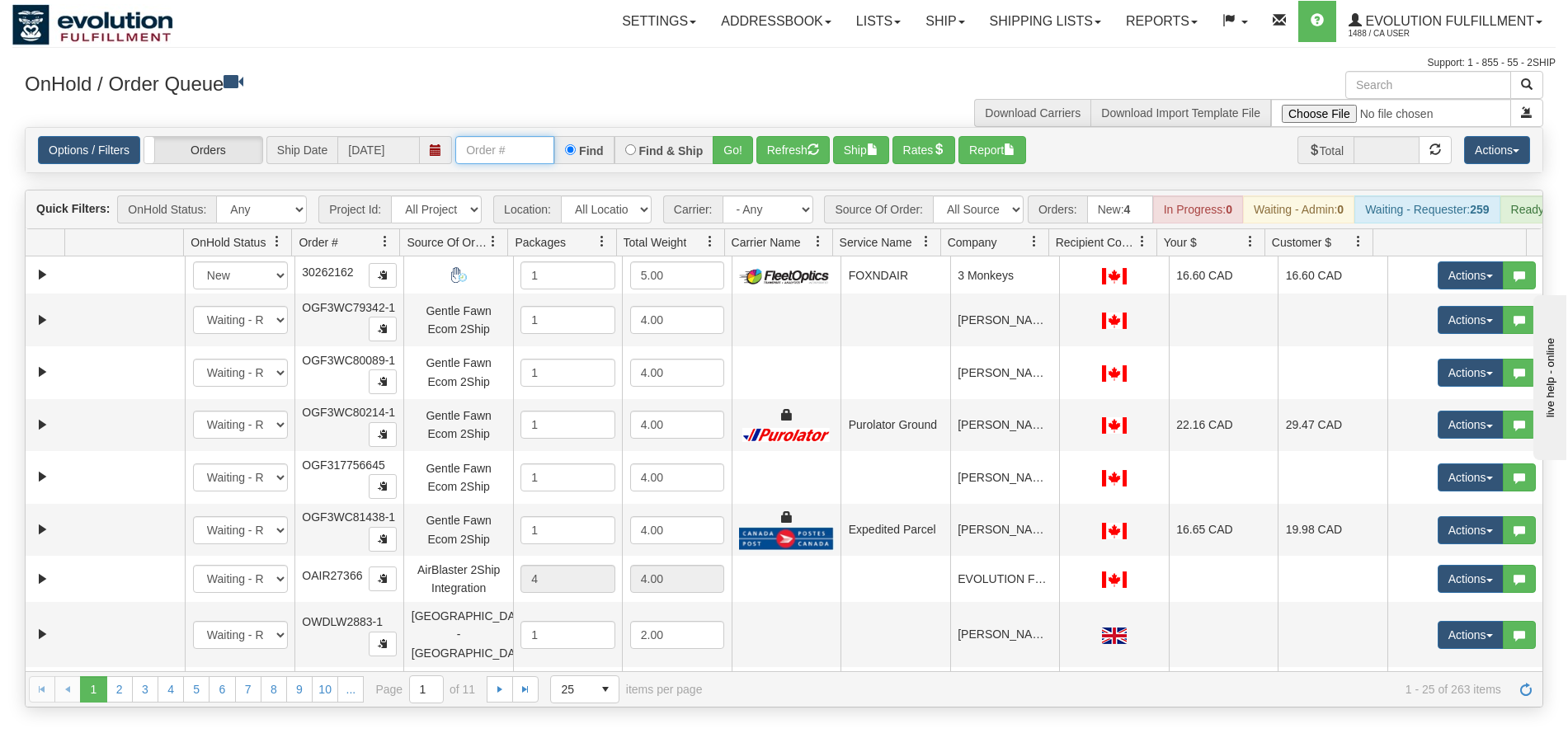
click at [488, 146] on input "text" at bounding box center [505, 150] width 99 height 28
paste input "OGMS40083863"
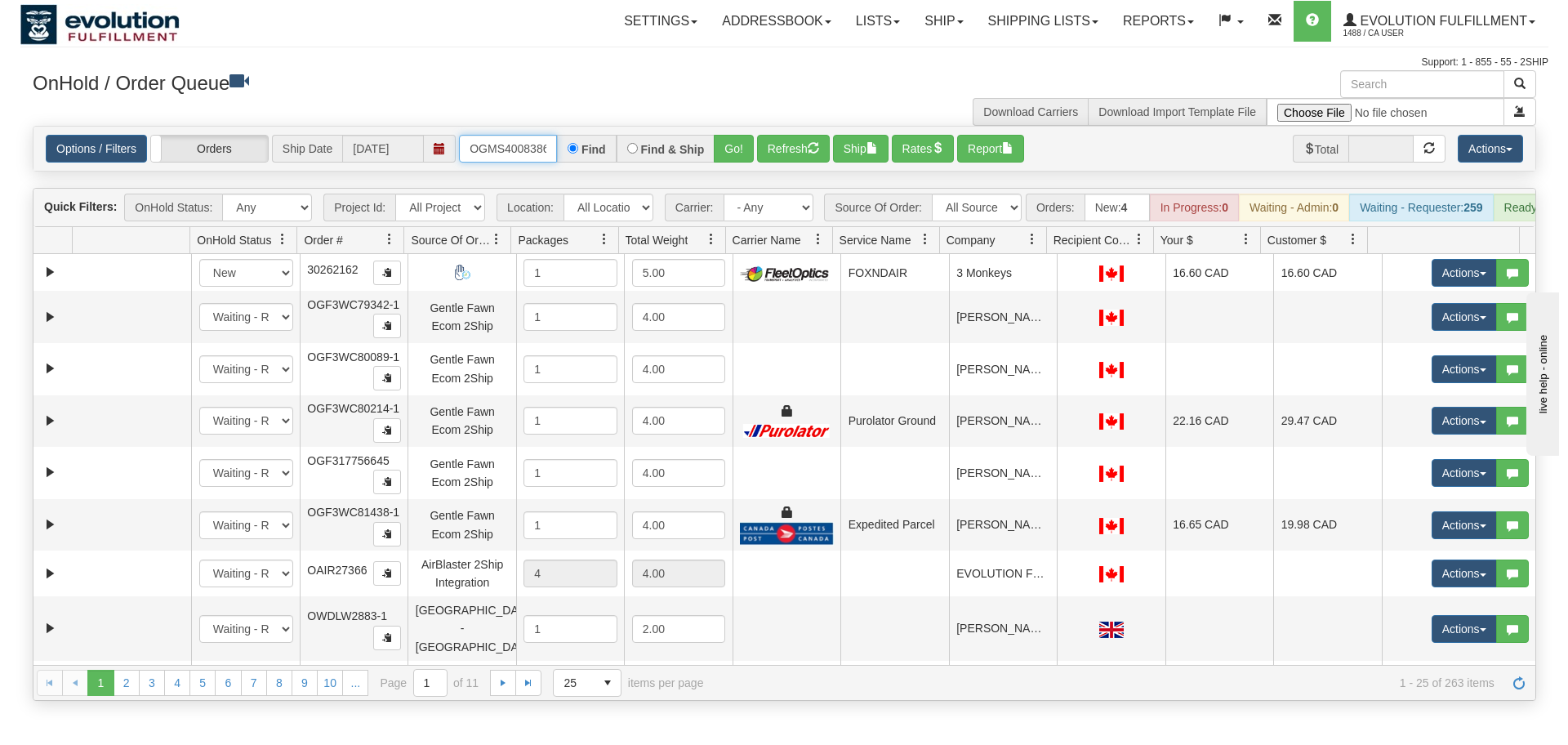
scroll to position [0, 9]
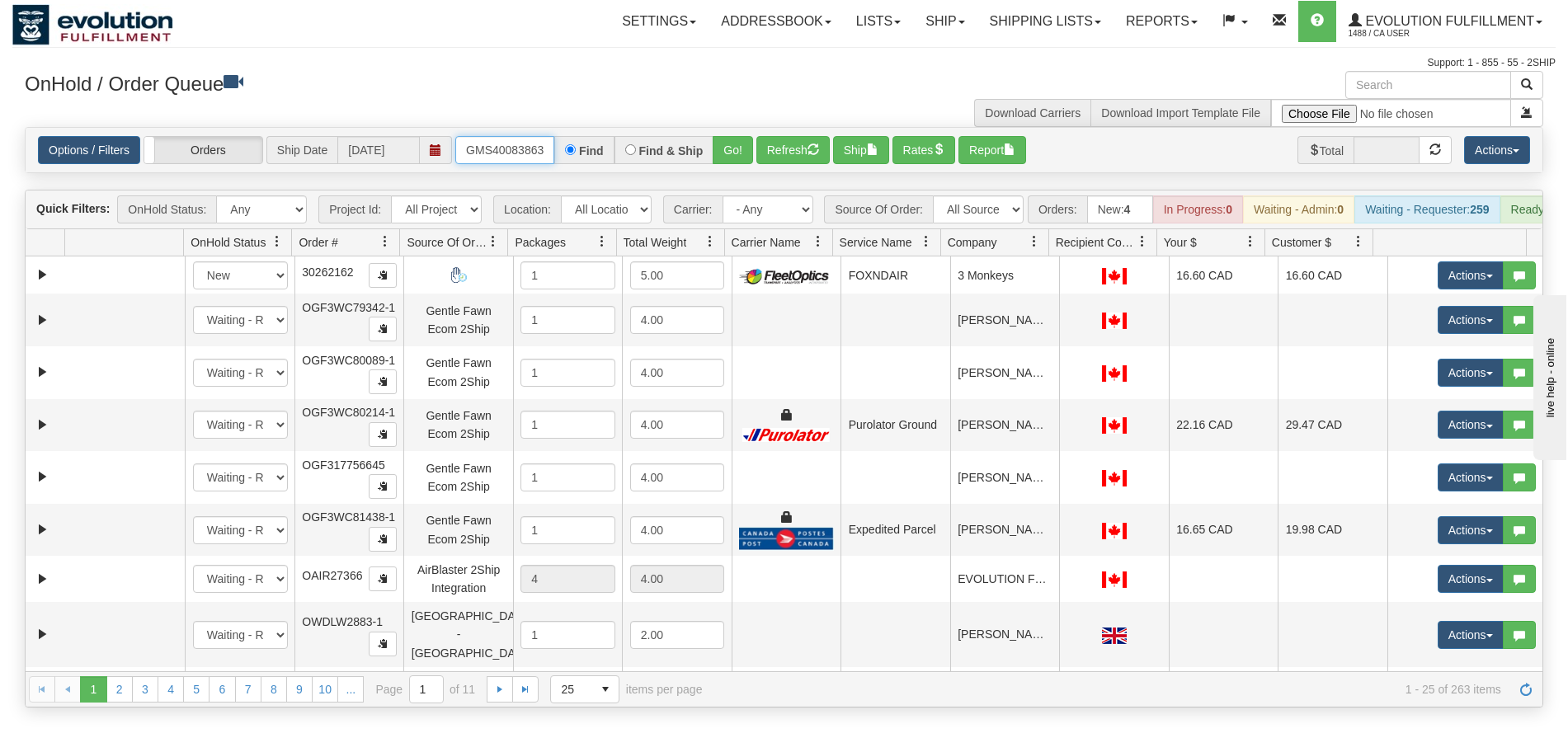
type input "OGMS40083863"
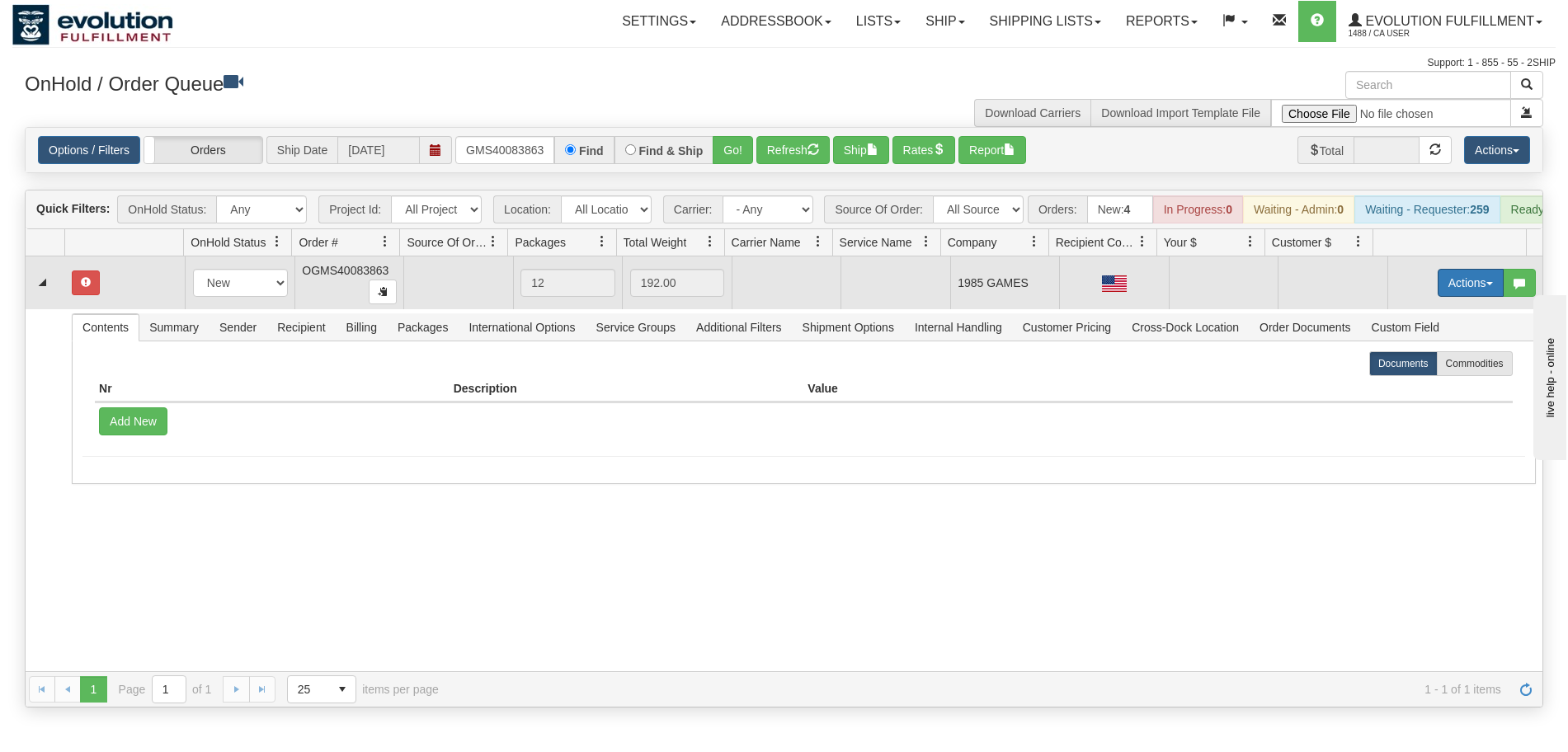
click at [1459, 295] on button "Actions" at bounding box center [1470, 282] width 66 height 28
click at [1443, 363] on span "Rate All Services" at bounding box center [1437, 358] width 99 height 14
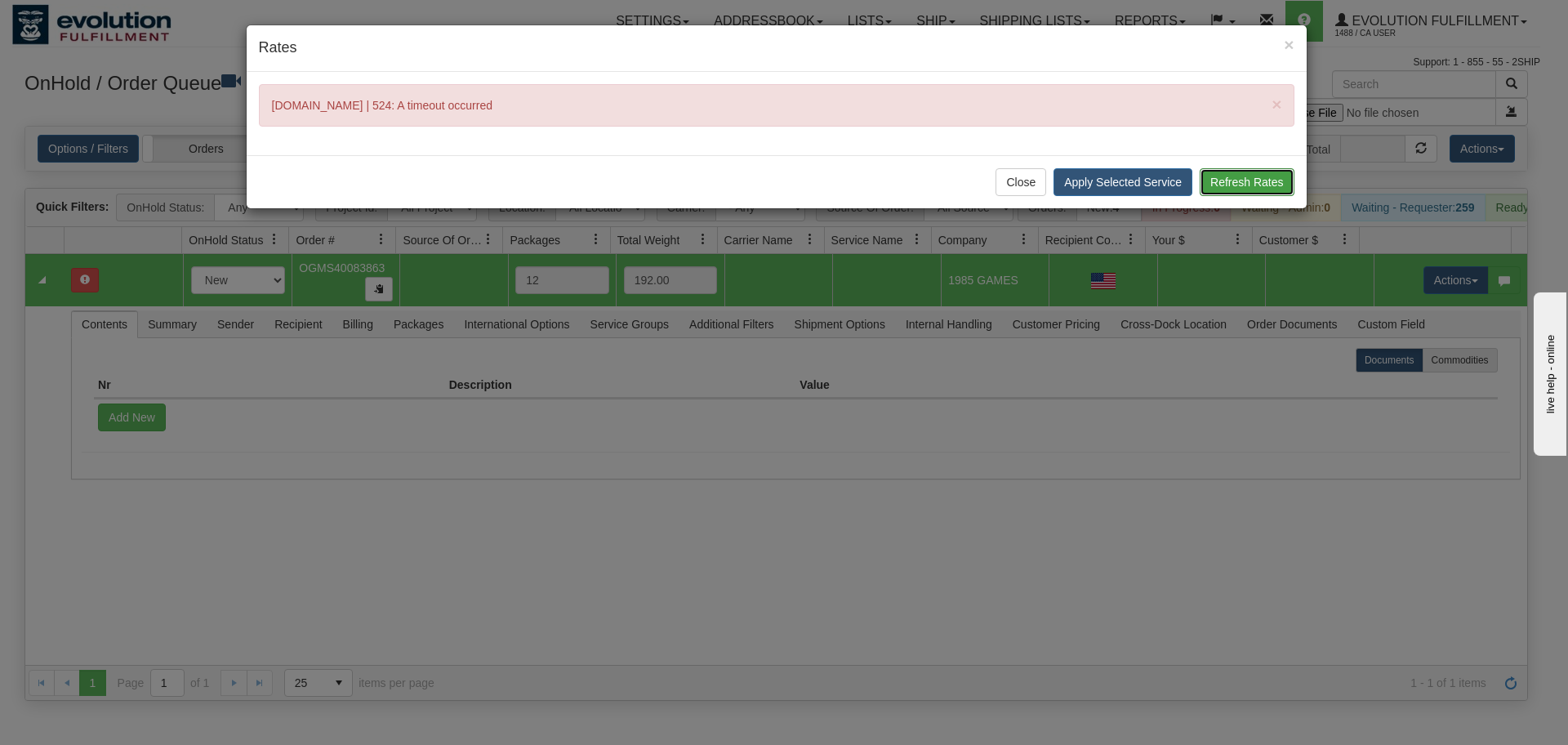
click at [1219, 181] on button "Refresh Rates" at bounding box center [1246, 182] width 94 height 28
click at [1275, 184] on button "Refresh Rates" at bounding box center [1246, 182] width 94 height 28
